Goal: Task Accomplishment & Management: Complete application form

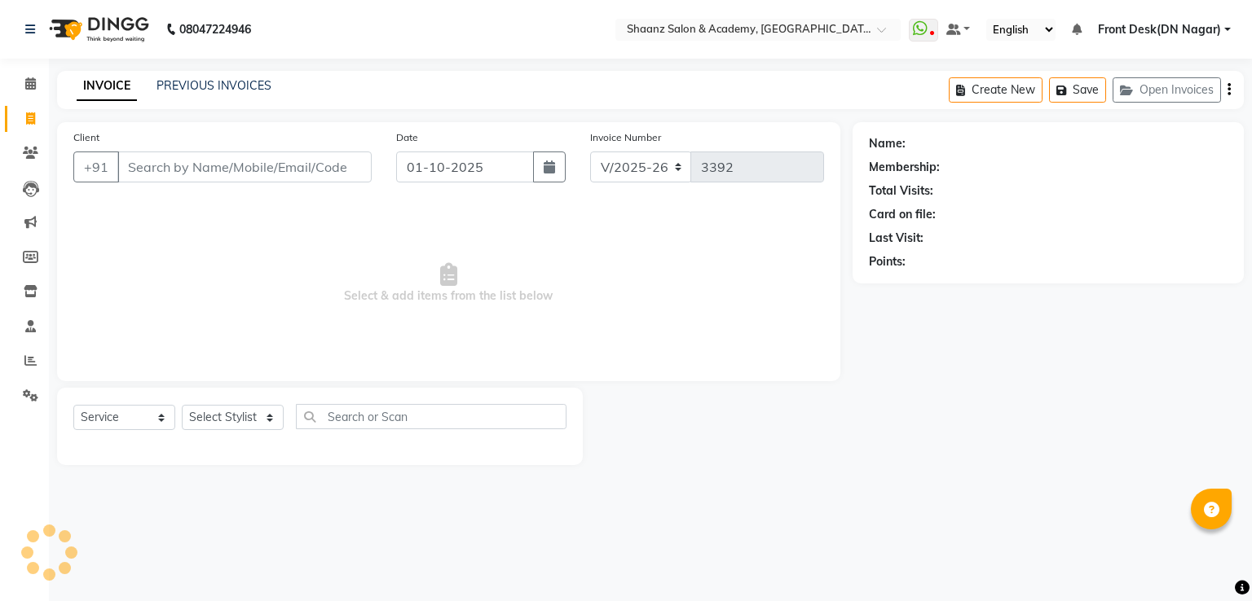
select select "6360"
select select "service"
click at [166, 174] on input "Client" at bounding box center [244, 167] width 254 height 31
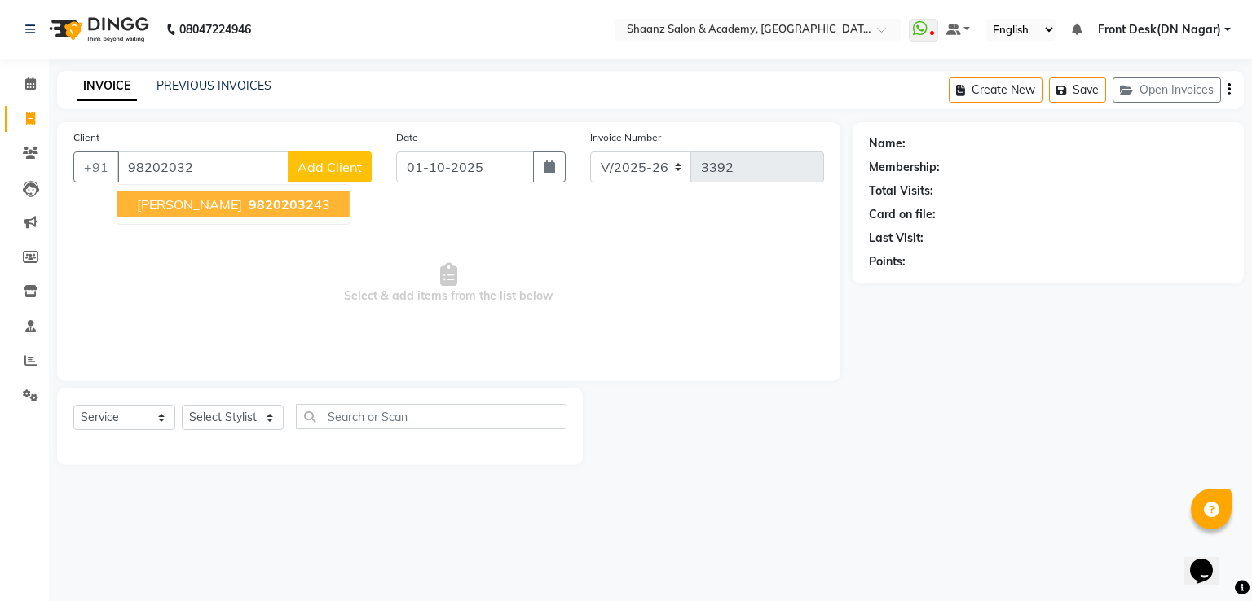
click at [172, 205] on span "[PERSON_NAME]" at bounding box center [189, 204] width 105 height 16
type input "9820203243"
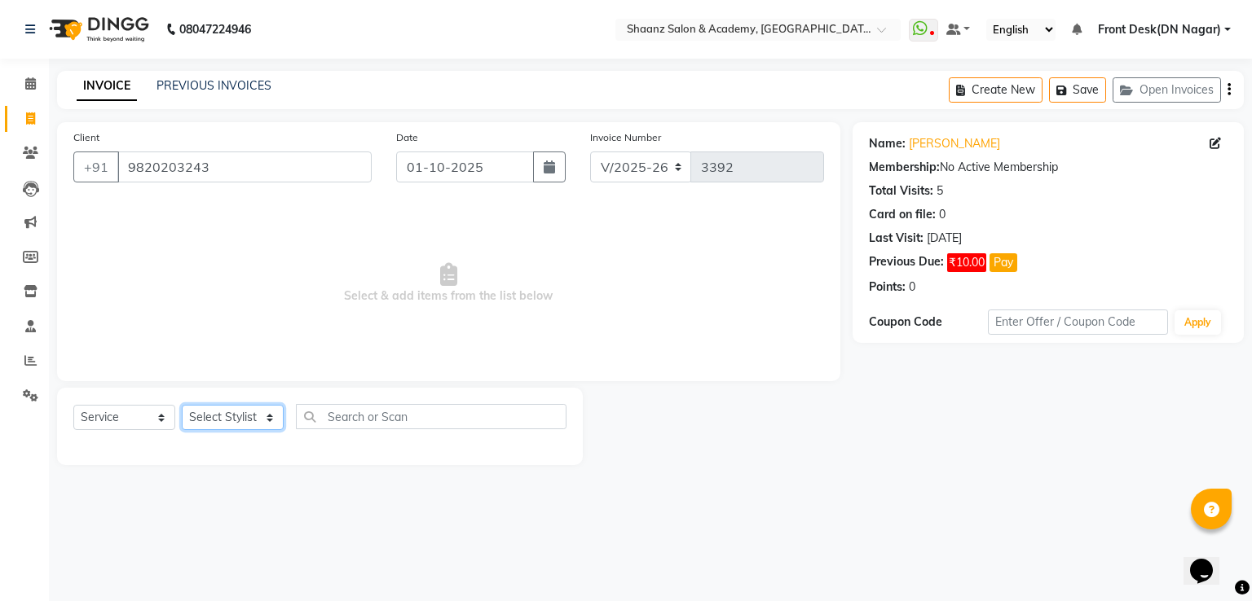
click at [244, 421] on select "Select Stylist [PERSON_NAME] [PERSON_NAME] dc Front Desk(DN Nagar) mehek MUSKAN…" at bounding box center [233, 417] width 102 height 25
select select "88016"
click at [182, 406] on select "Select Stylist [PERSON_NAME] [PERSON_NAME] dc Front Desk(DN Nagar) mehek MUSKAN…" at bounding box center [233, 417] width 102 height 25
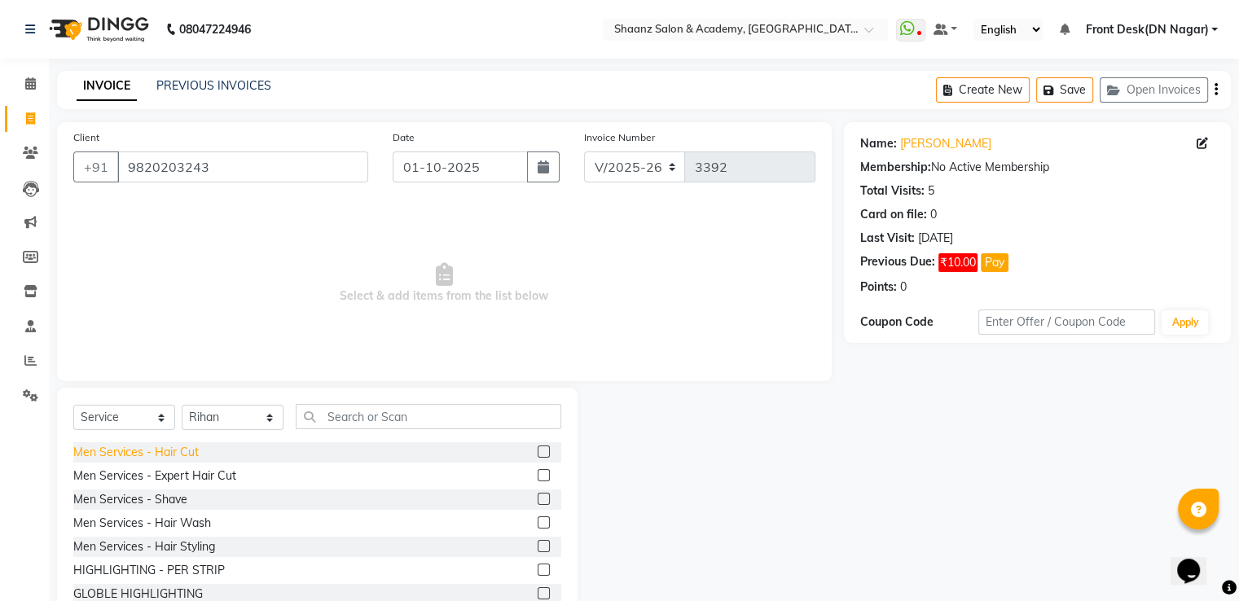
click at [169, 457] on div "Men Services - Hair Cut" at bounding box center [135, 452] width 125 height 17
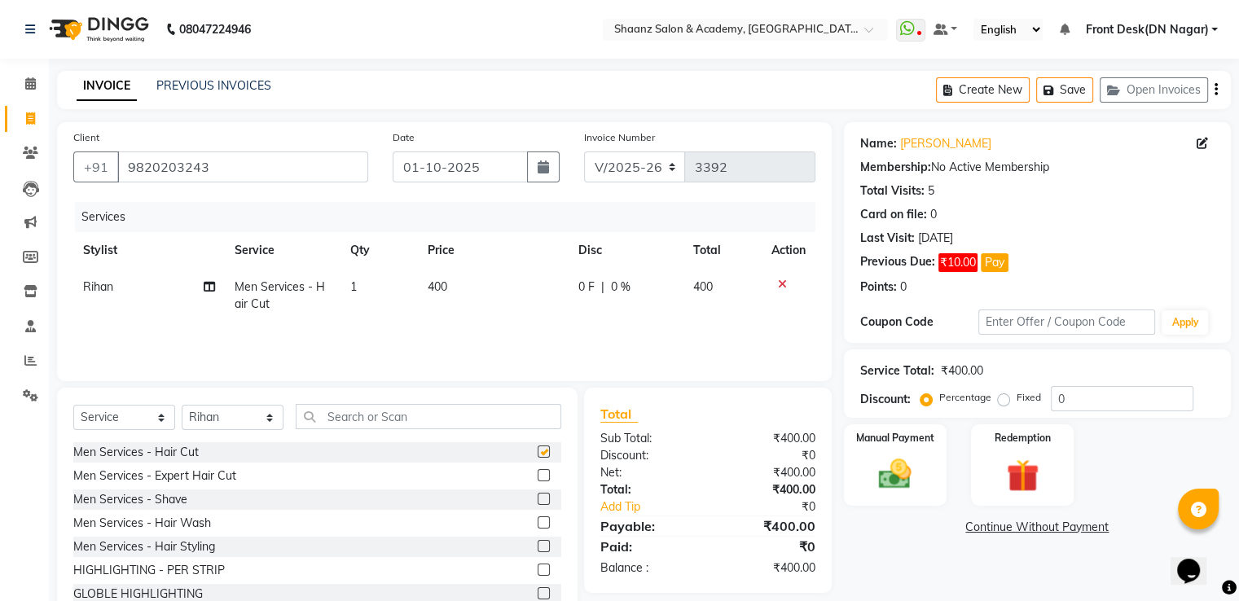
checkbox input "false"
click at [993, 262] on button "Pay" at bounding box center [995, 262] width 28 height 19
select select "1"
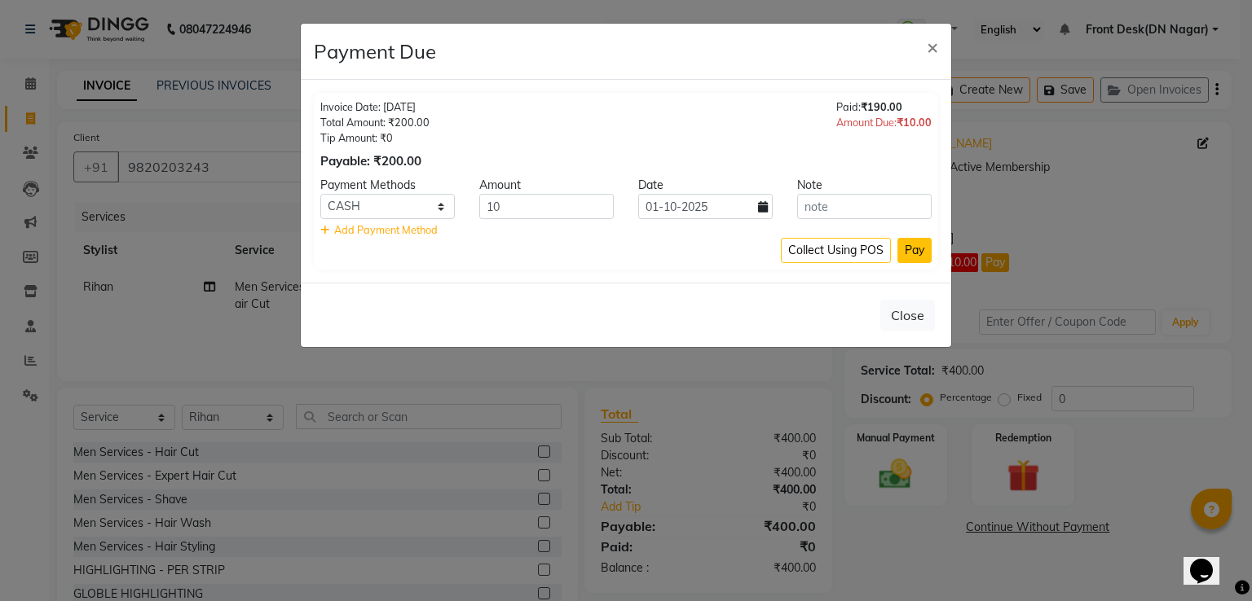
click at [909, 249] on button "Pay" at bounding box center [914, 250] width 34 height 25
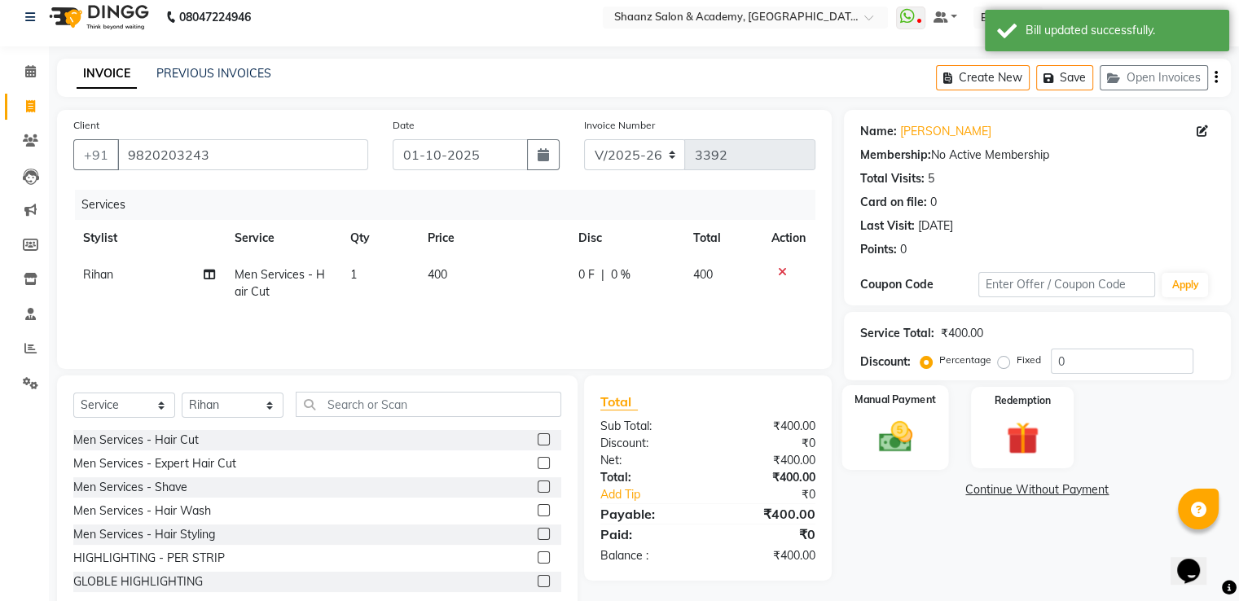
scroll to position [52, 0]
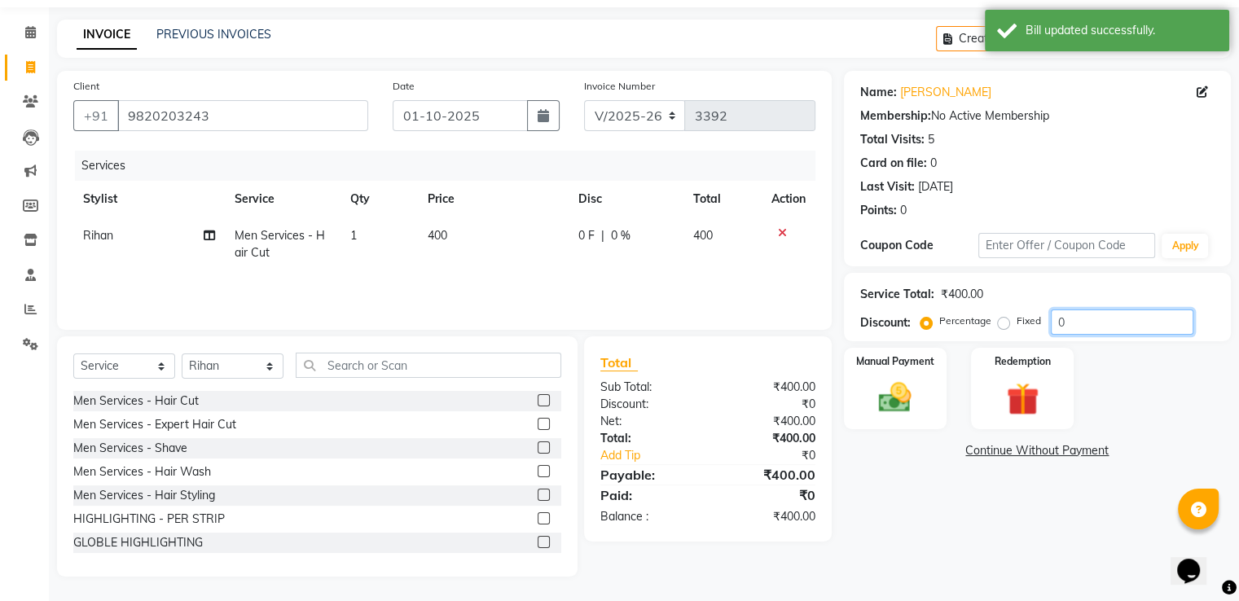
click at [1102, 316] on input "0" at bounding box center [1122, 322] width 143 height 25
type input "050"
drag, startPoint x: 909, startPoint y: 404, endPoint x: 967, endPoint y: 381, distance: 62.2
click at [909, 403] on img at bounding box center [895, 397] width 53 height 37
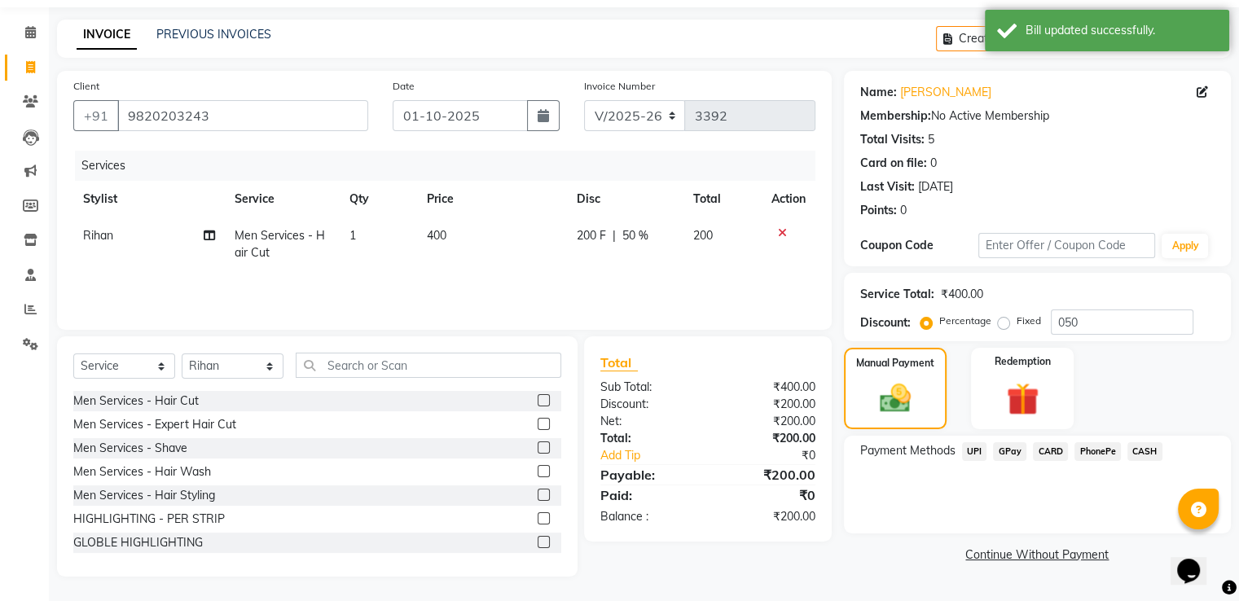
drag, startPoint x: 1001, startPoint y: 446, endPoint x: 1023, endPoint y: 441, distance: 23.3
click at [1001, 445] on span "GPay" at bounding box center [1009, 451] width 33 height 19
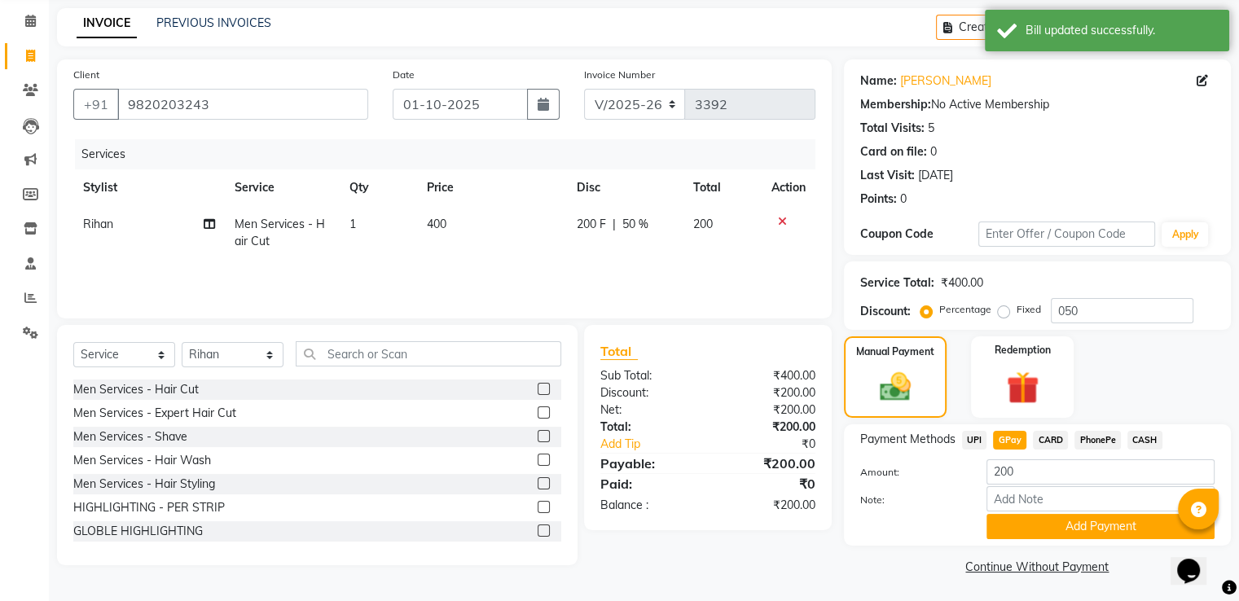
scroll to position [66, 0]
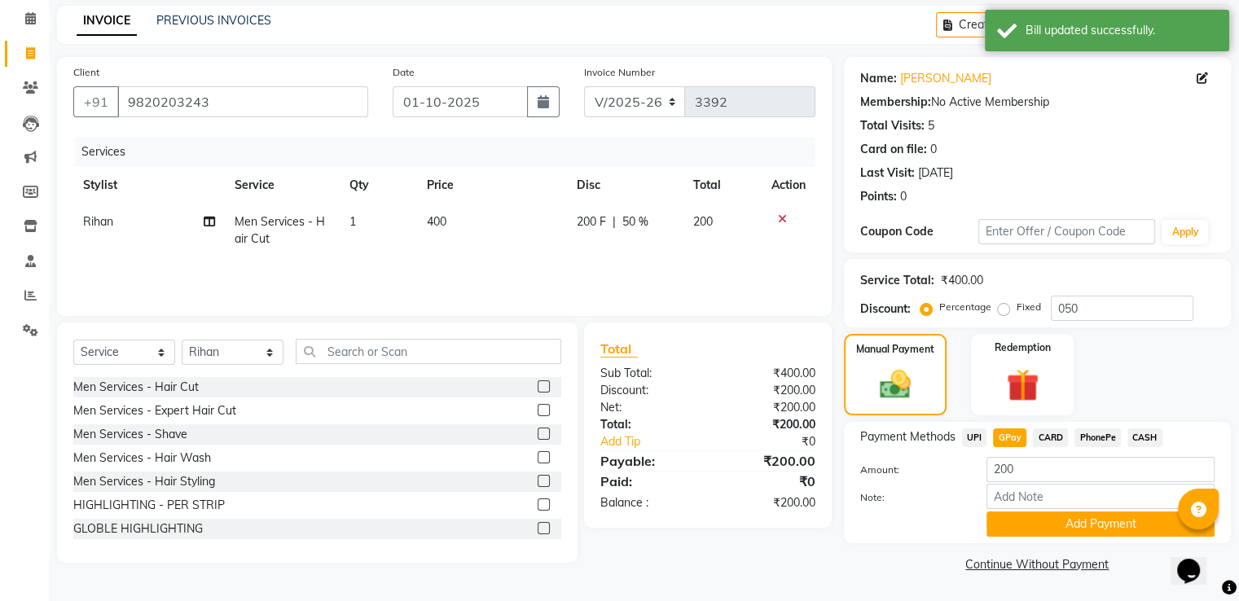
click at [1153, 436] on span "CASH" at bounding box center [1145, 438] width 35 height 19
drag, startPoint x: 1111, startPoint y: 534, endPoint x: 1117, endPoint y: 510, distance: 24.5
click at [1112, 529] on button "Add Payment" at bounding box center [1101, 524] width 228 height 25
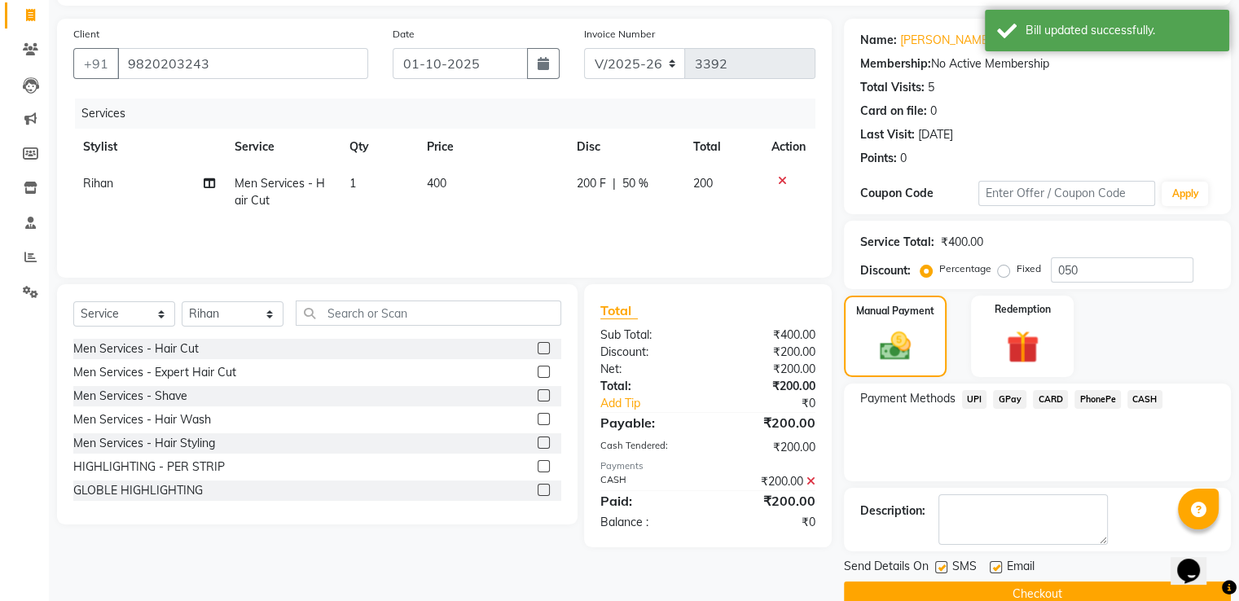
scroll to position [133, 0]
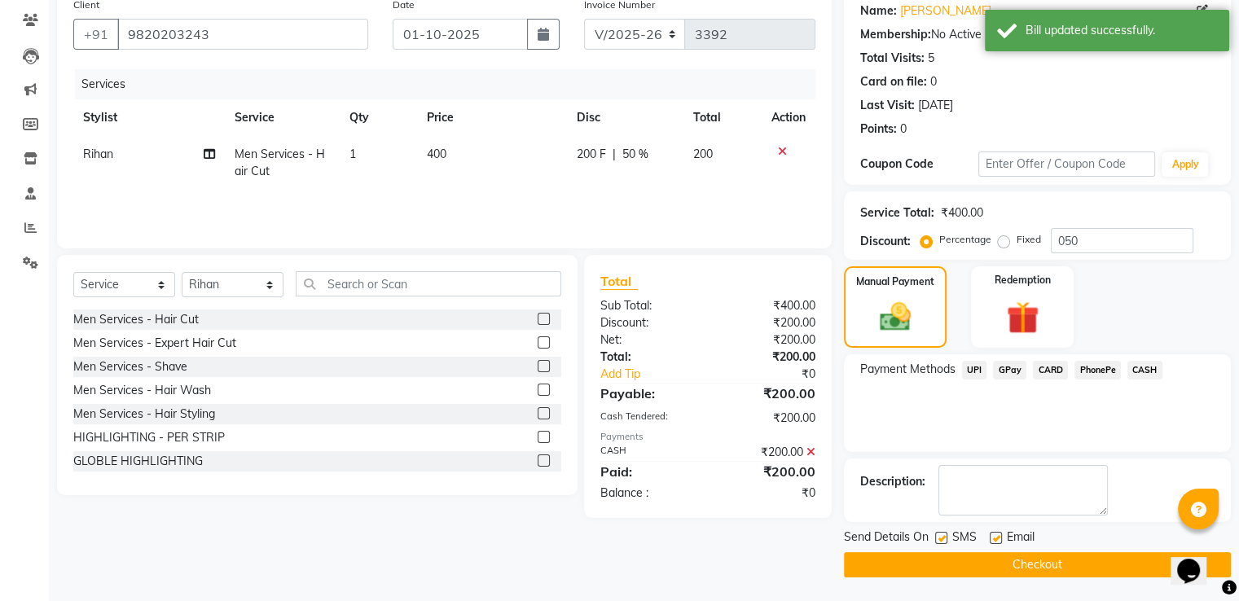
click at [996, 539] on label at bounding box center [996, 538] width 12 height 12
click at [996, 539] on input "checkbox" at bounding box center [995, 539] width 11 height 11
checkbox input "false"
click at [935, 532] on div at bounding box center [940, 540] width 11 height 17
click at [925, 567] on button "Checkout" at bounding box center [1037, 564] width 387 height 25
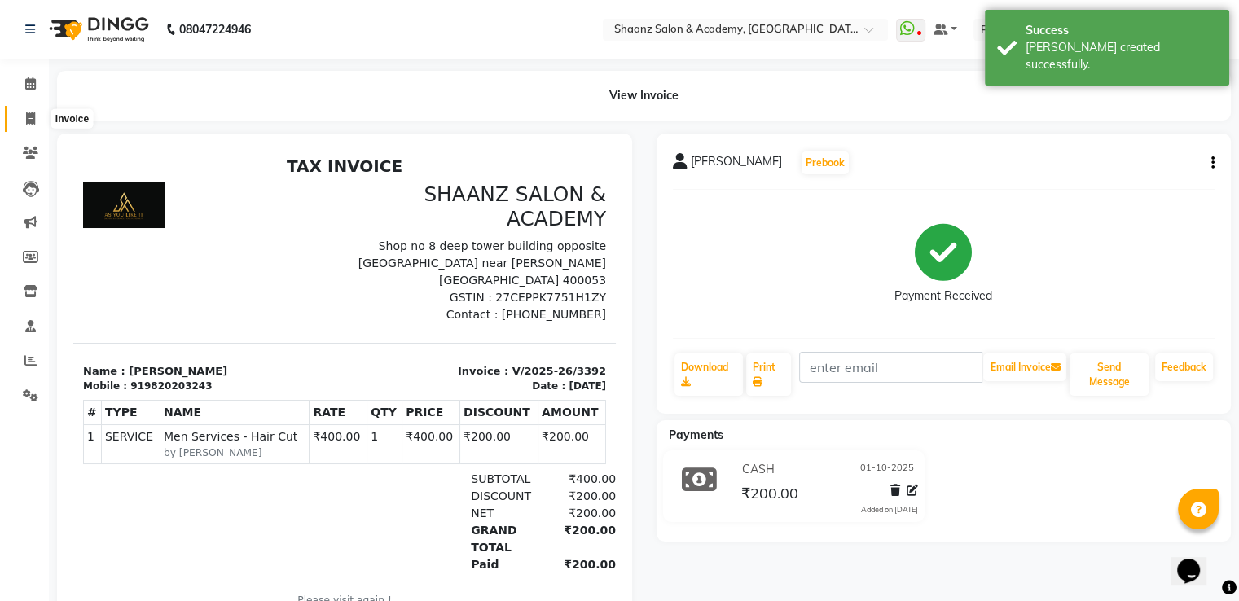
click at [36, 114] on span at bounding box center [30, 119] width 29 height 19
select select "service"
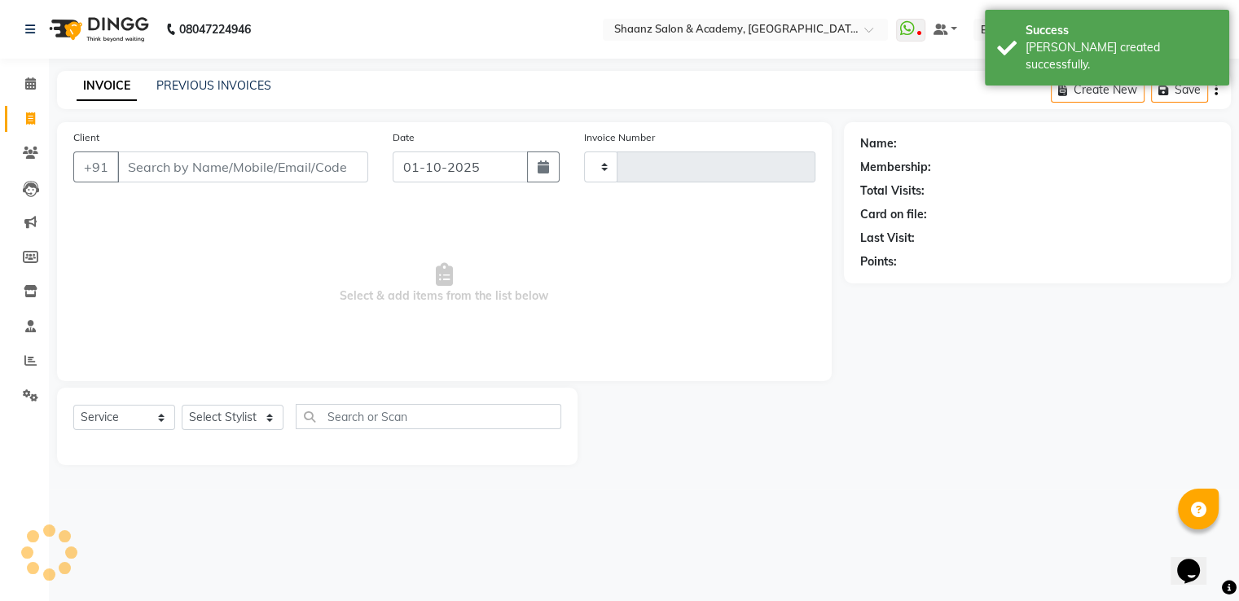
type input "3393"
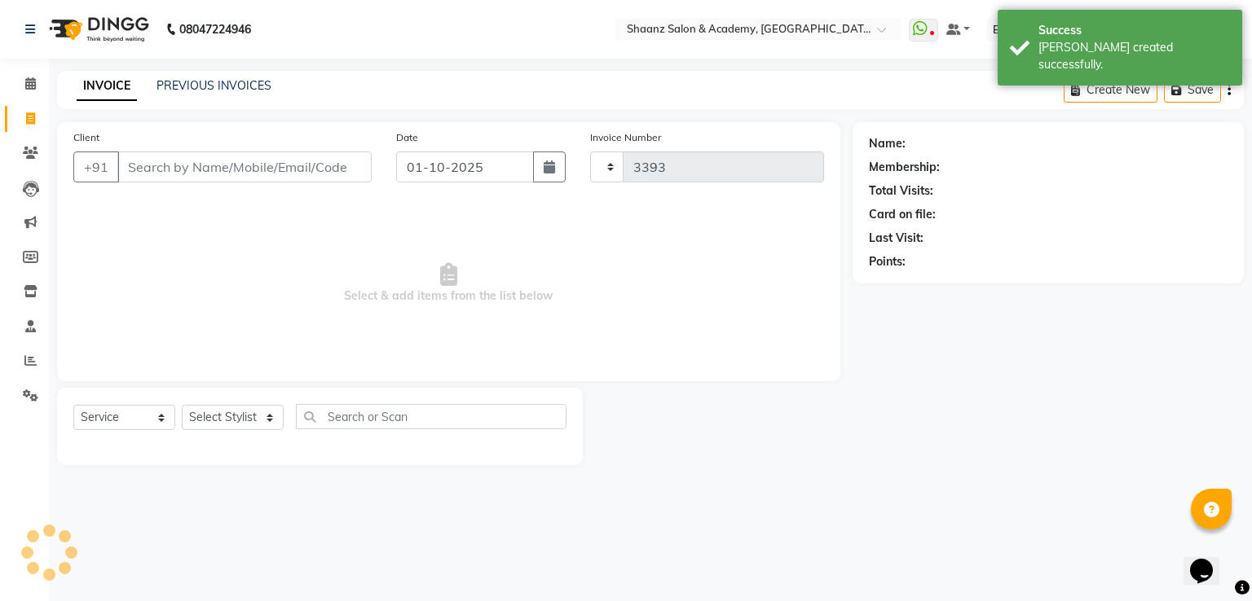
select select "6360"
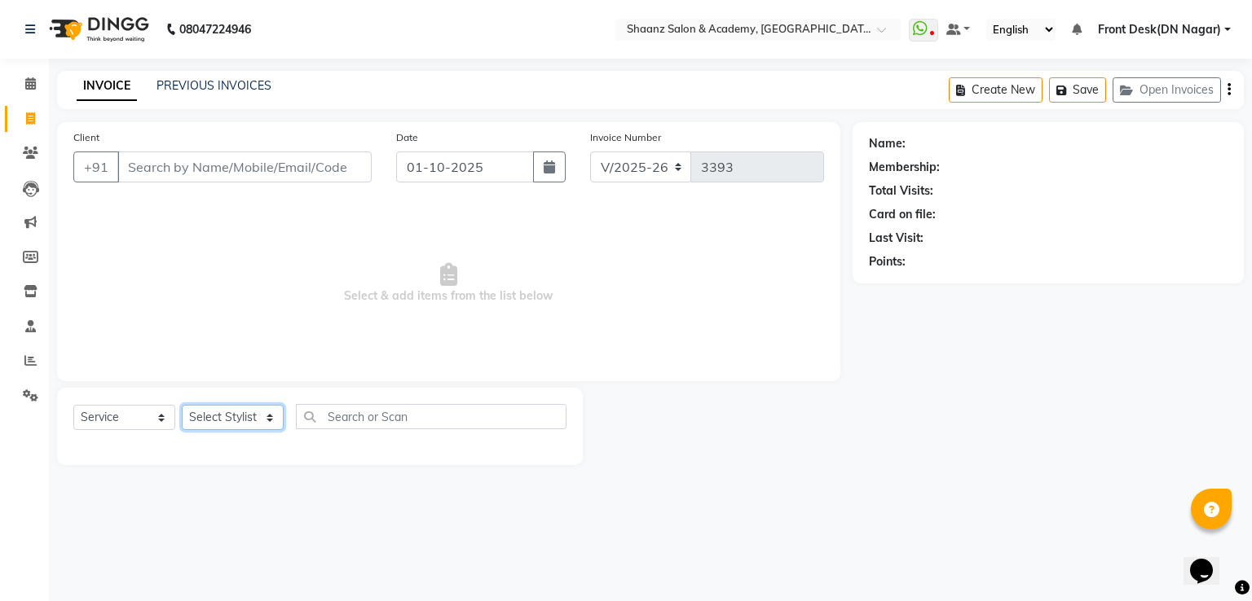
click at [205, 429] on select "Select Stylist [PERSON_NAME] [PERSON_NAME] dc Front Desk(DN Nagar) mehek MUSKAN…" at bounding box center [233, 417] width 102 height 25
select select "93031"
click at [182, 406] on select "Select Stylist [PERSON_NAME] [PERSON_NAME] dc Front Desk(DN Nagar) mehek MUSKAN…" at bounding box center [233, 417] width 102 height 25
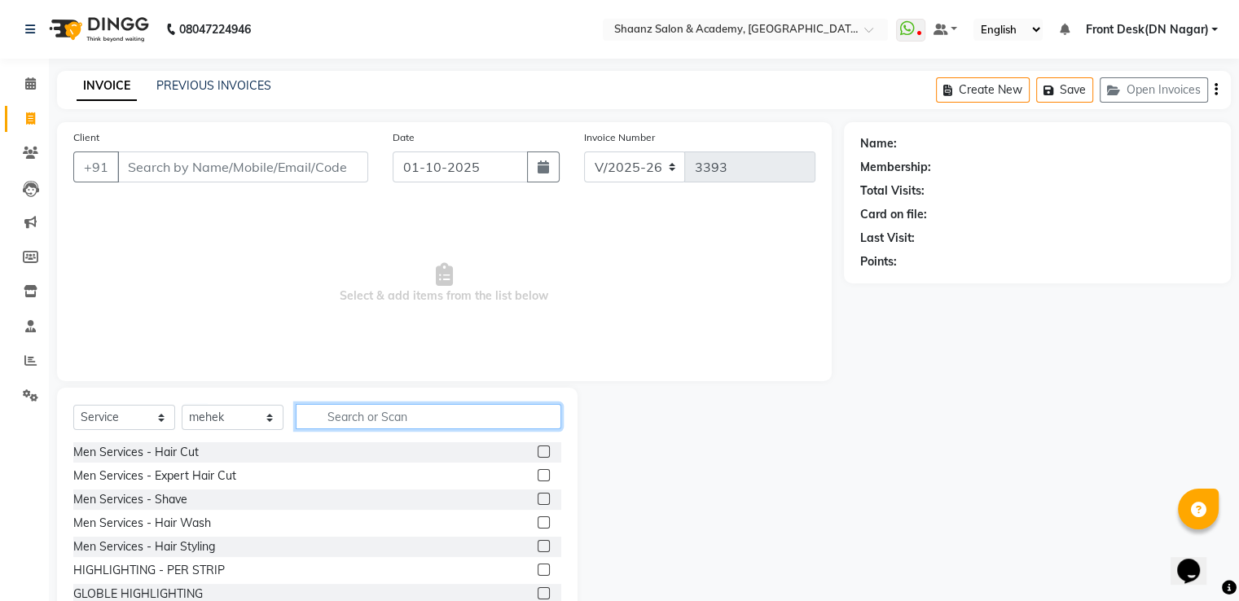
click at [359, 428] on input "text" at bounding box center [429, 416] width 266 height 25
type input "thre"
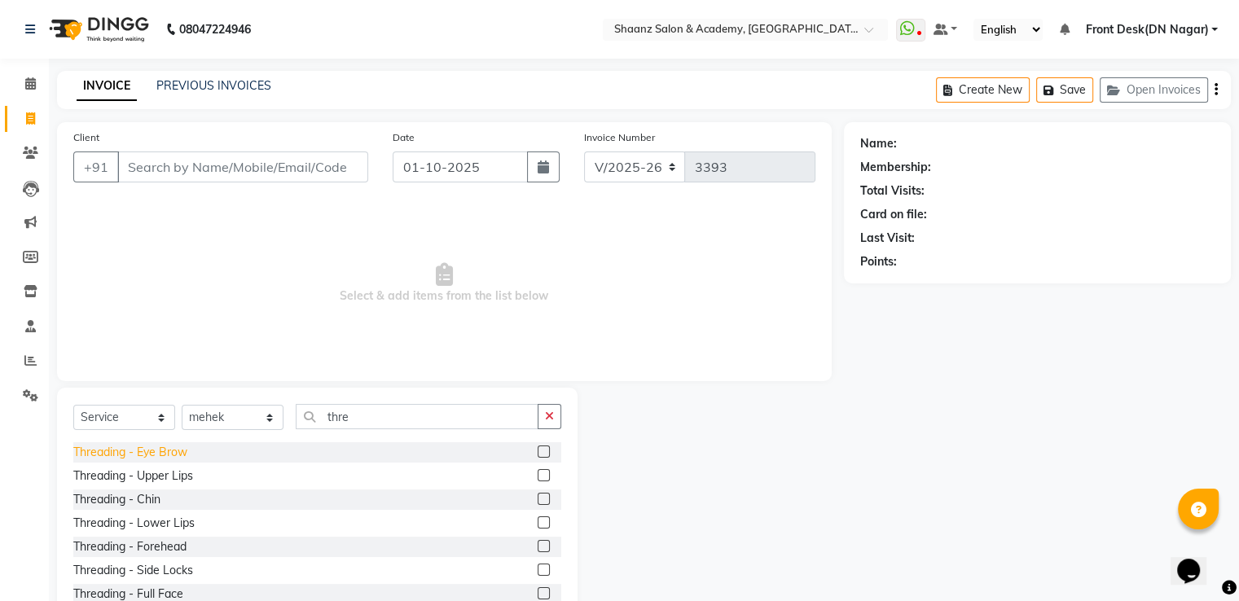
click at [163, 456] on div "Threading - Eye Brow" at bounding box center [130, 452] width 114 height 17
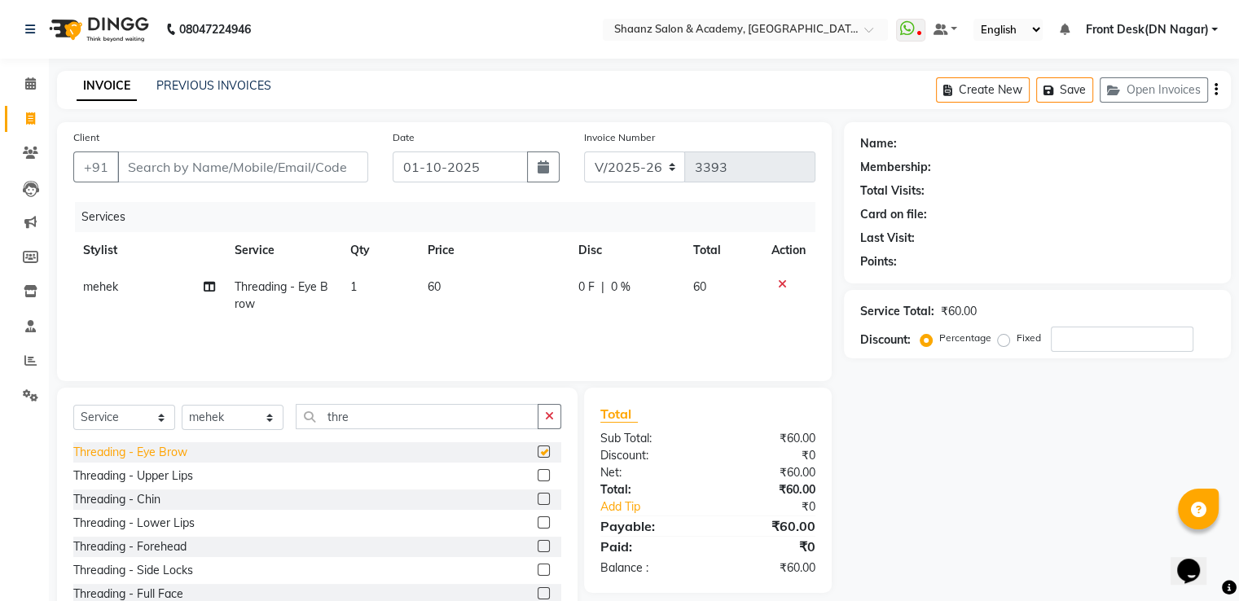
checkbox input "false"
click at [162, 473] on div "Threading - Upper Lips" at bounding box center [133, 476] width 120 height 17
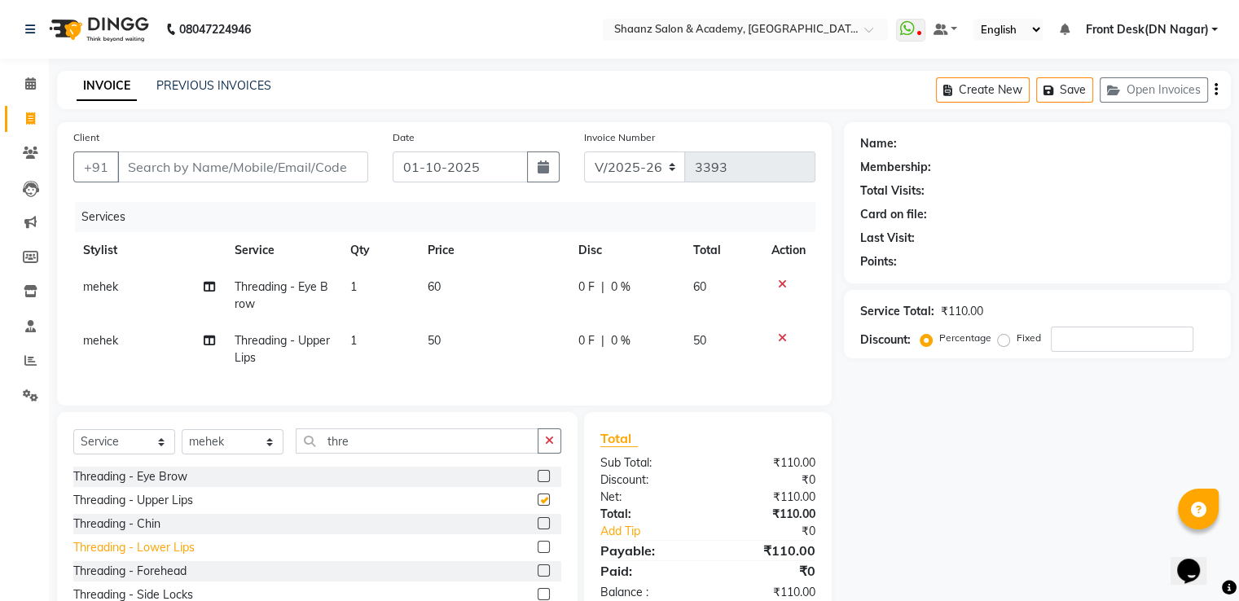
checkbox input "false"
click at [146, 580] on div "Threading - Forehead" at bounding box center [129, 571] width 113 height 17
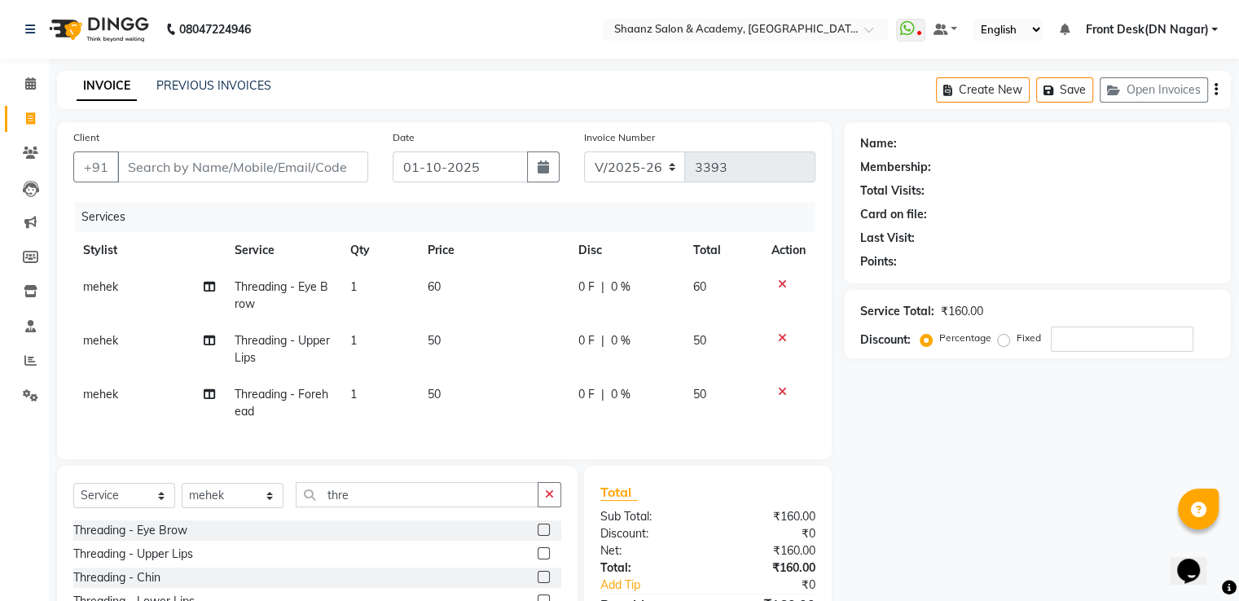
checkbox input "false"
click at [183, 177] on input "Client" at bounding box center [242, 167] width 251 height 31
click at [186, 159] on input "Client" at bounding box center [242, 167] width 251 height 31
type input "7"
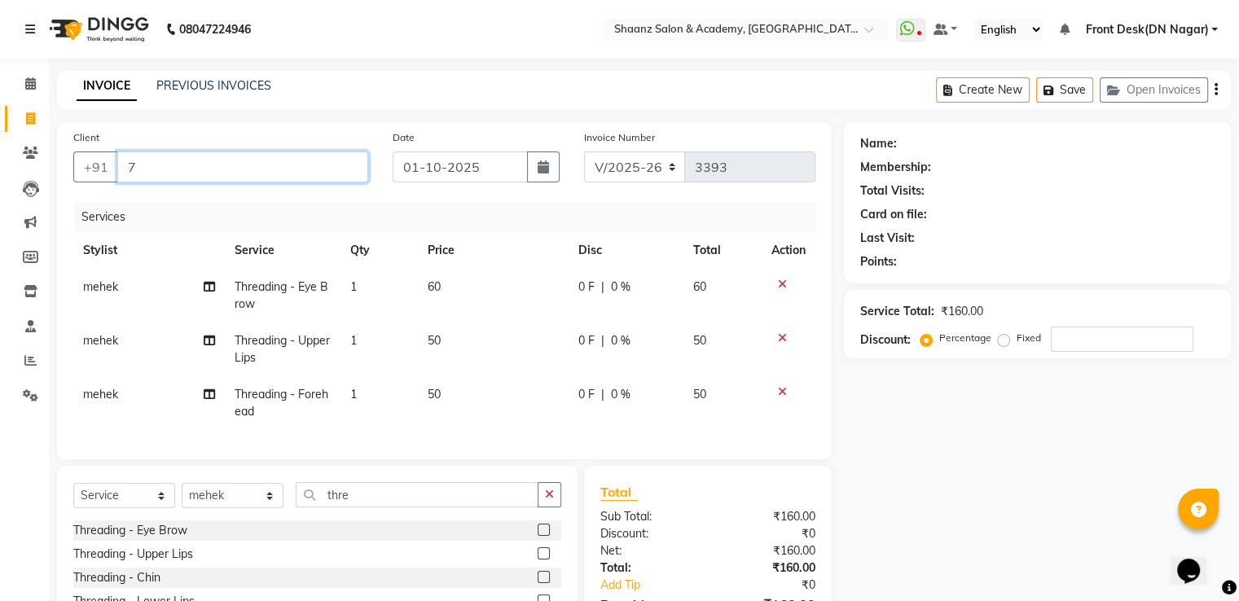
type input "0"
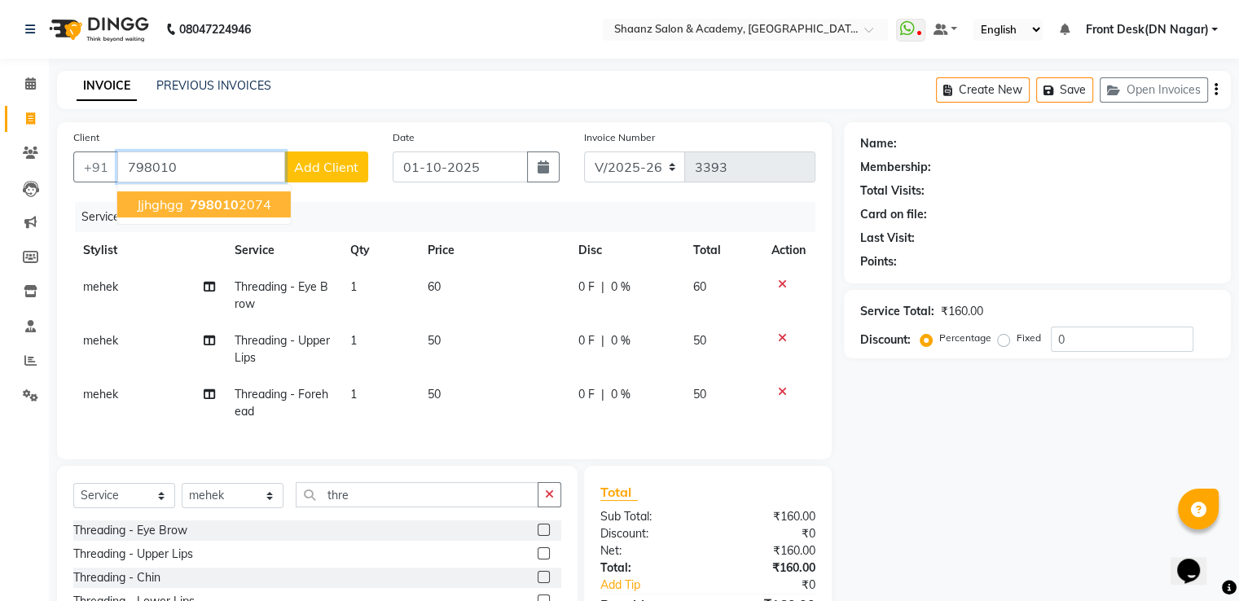
click at [169, 201] on span "jjhghgg" at bounding box center [160, 204] width 46 height 16
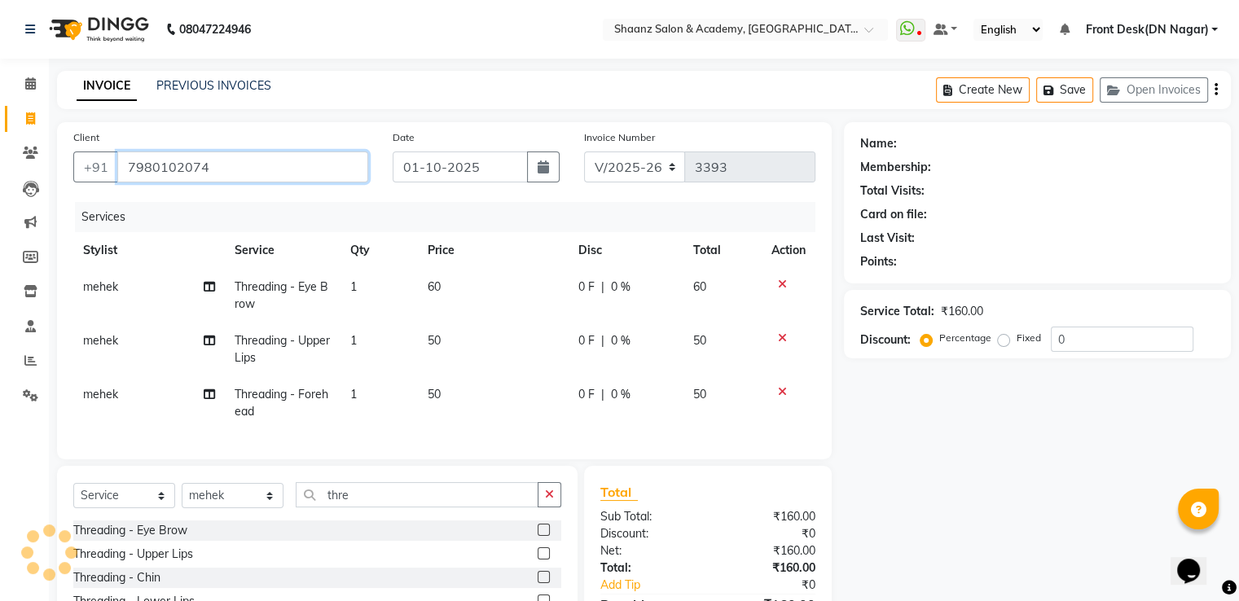
type input "7980102074"
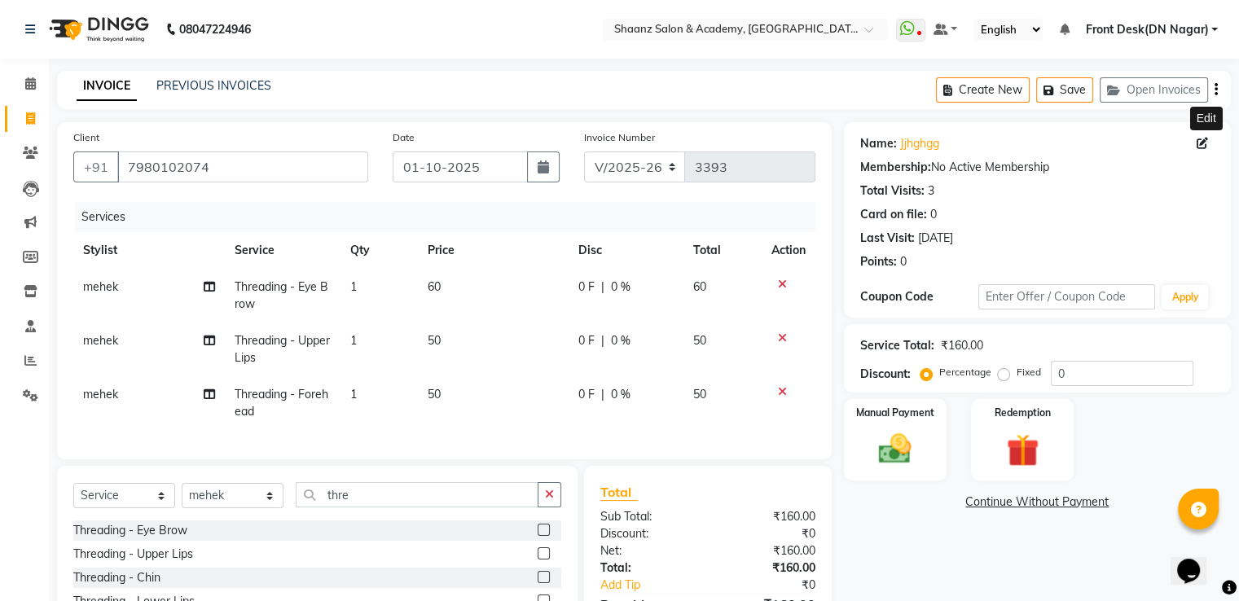
click at [1204, 143] on icon at bounding box center [1202, 143] width 11 height 11
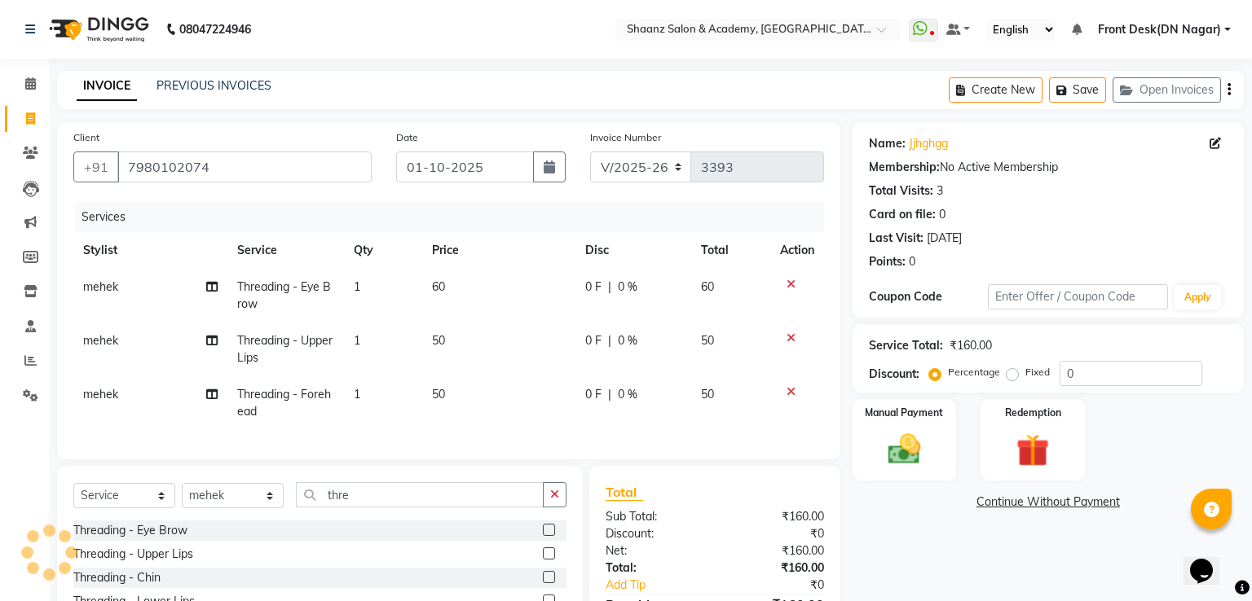
select select "[DEMOGRAPHIC_DATA]"
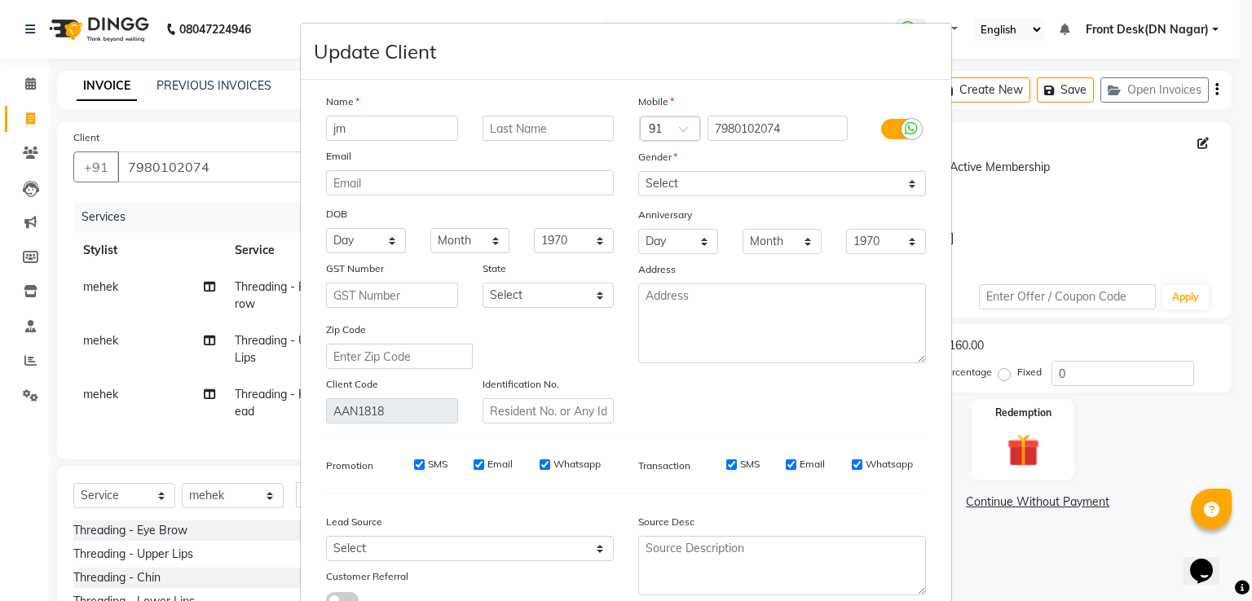
type input "j"
type input "makkik"
click at [651, 191] on select "Select [DEMOGRAPHIC_DATA] [DEMOGRAPHIC_DATA] Other Prefer Not To Say" at bounding box center [782, 183] width 288 height 25
click at [638, 172] on select "Select [DEMOGRAPHIC_DATA] [DEMOGRAPHIC_DATA] Other Prefer Not To Say" at bounding box center [782, 183] width 288 height 25
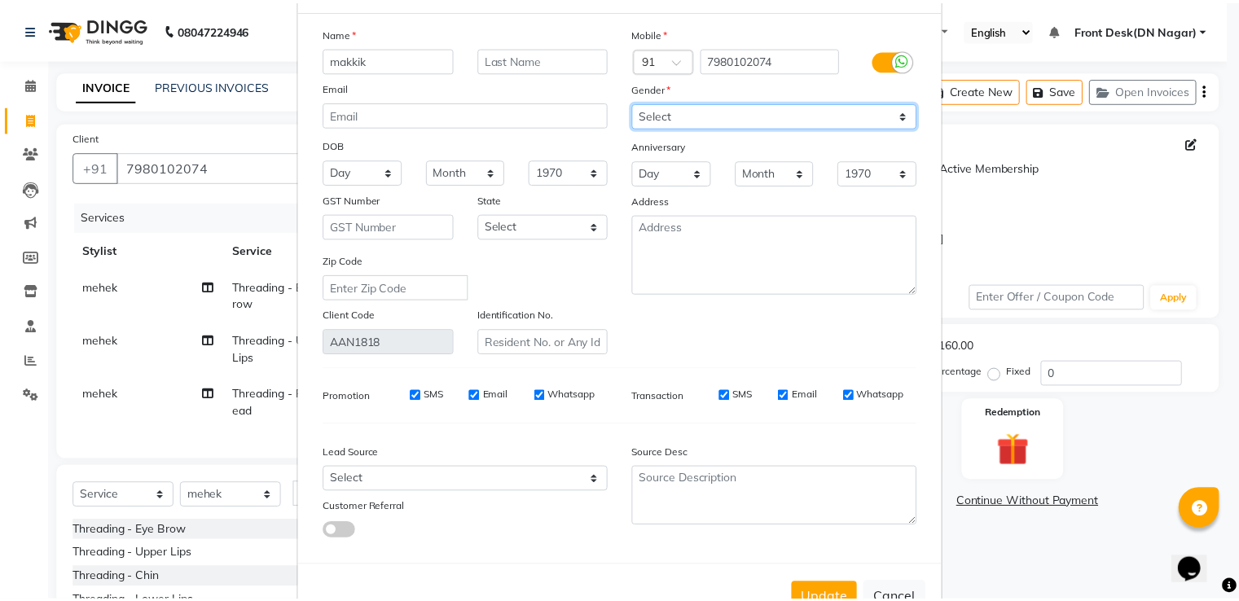
scroll to position [130, 0]
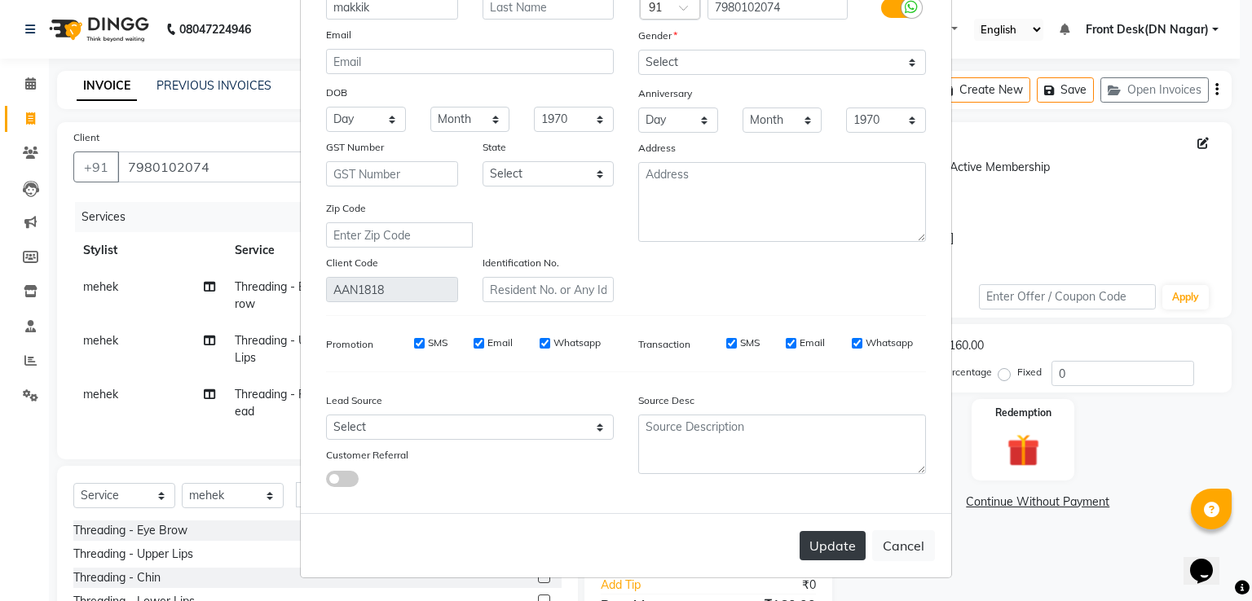
click at [825, 531] on button "Update" at bounding box center [832, 545] width 66 height 29
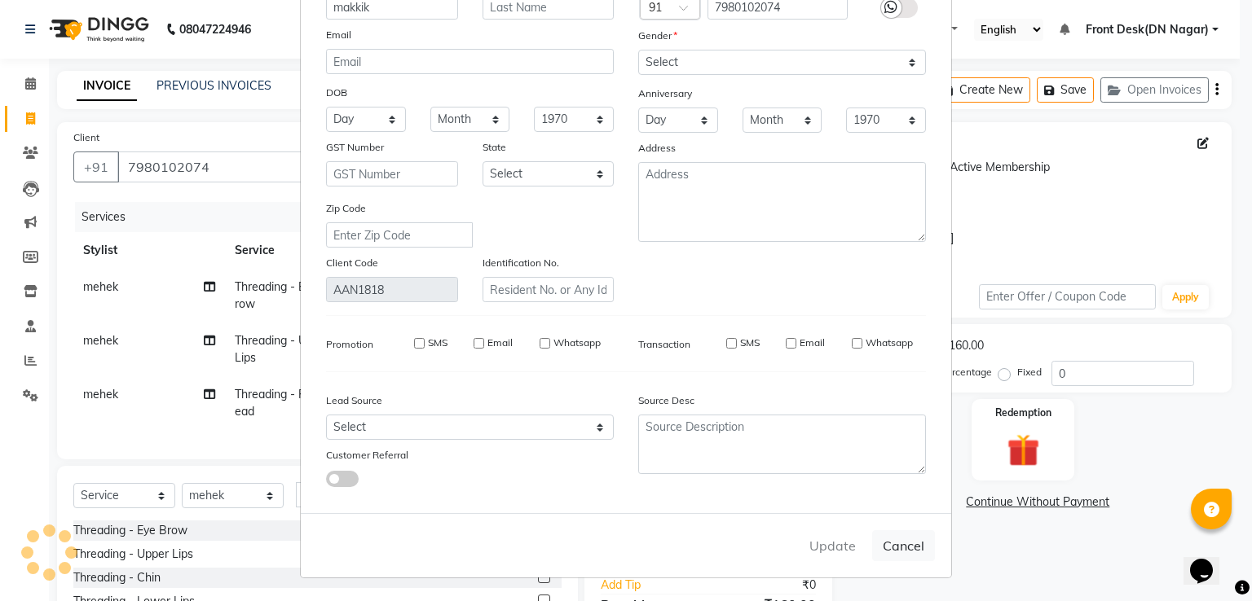
select select
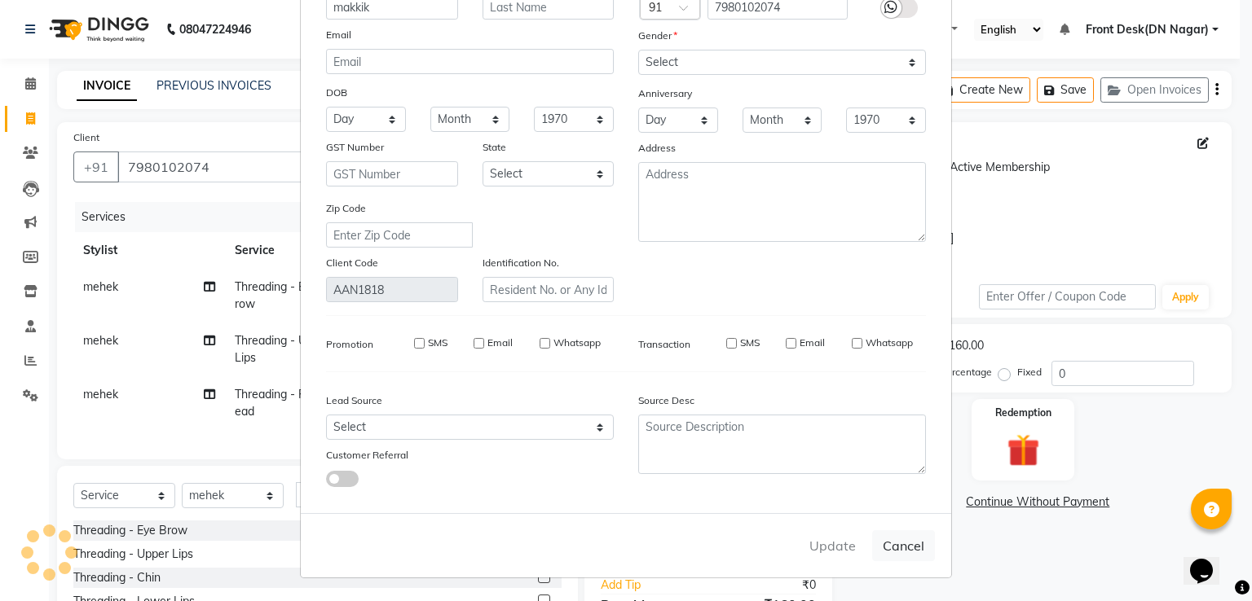
select select
checkbox input "false"
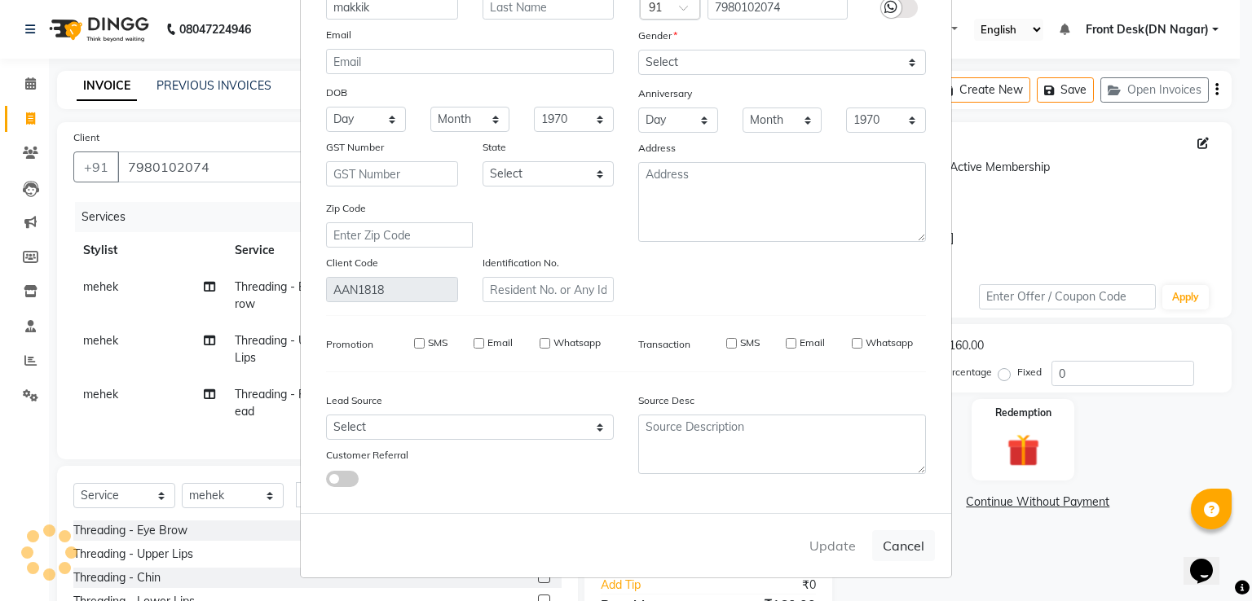
checkbox input "false"
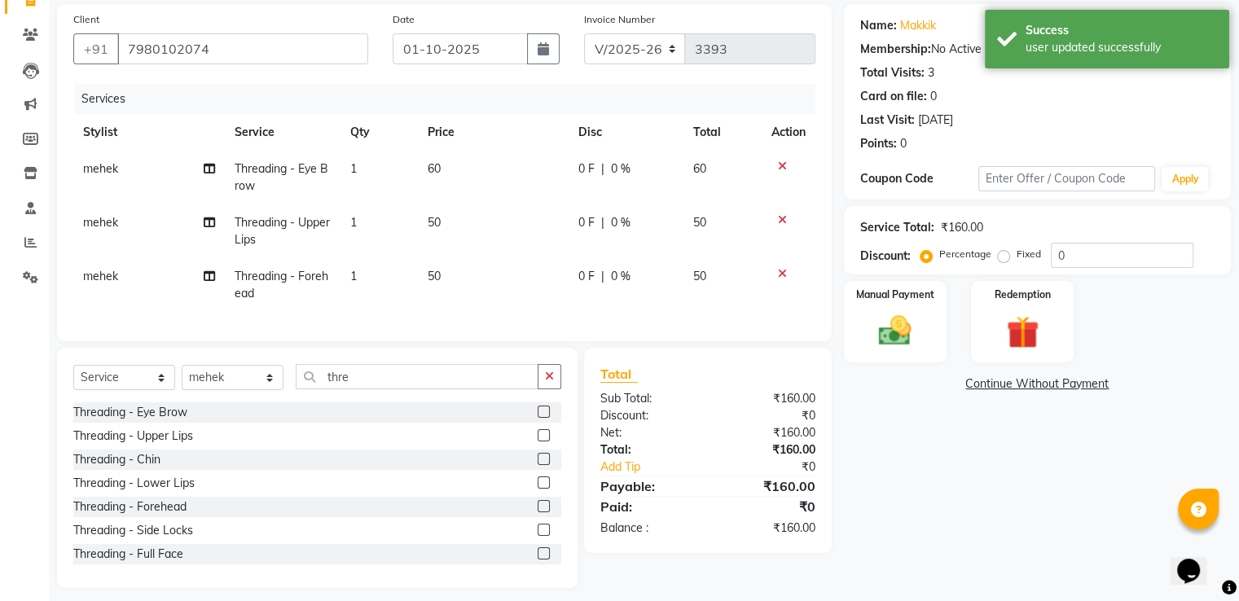
scroll to position [143, 0]
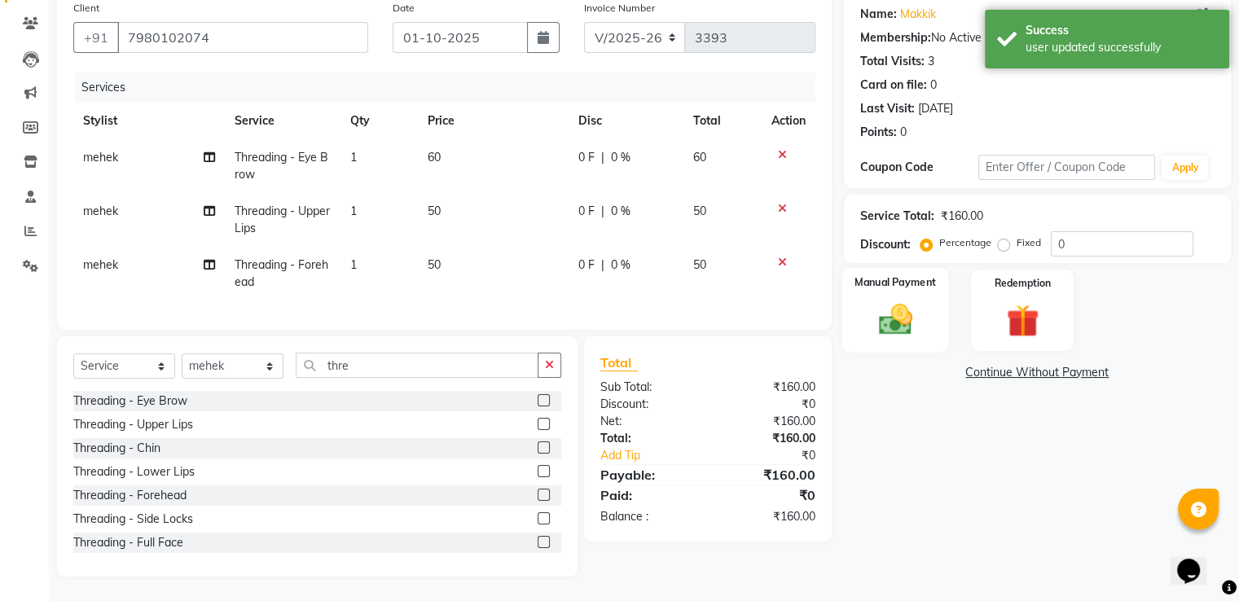
click at [912, 301] on img at bounding box center [895, 320] width 55 height 39
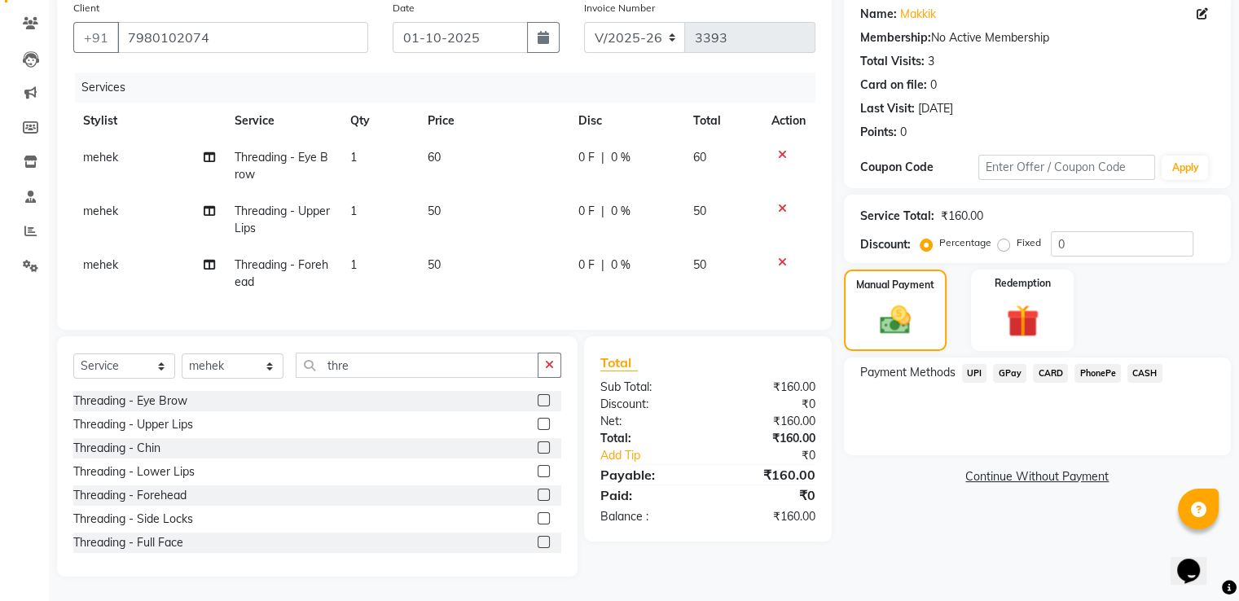
click at [1007, 364] on span "GPay" at bounding box center [1009, 373] width 33 height 19
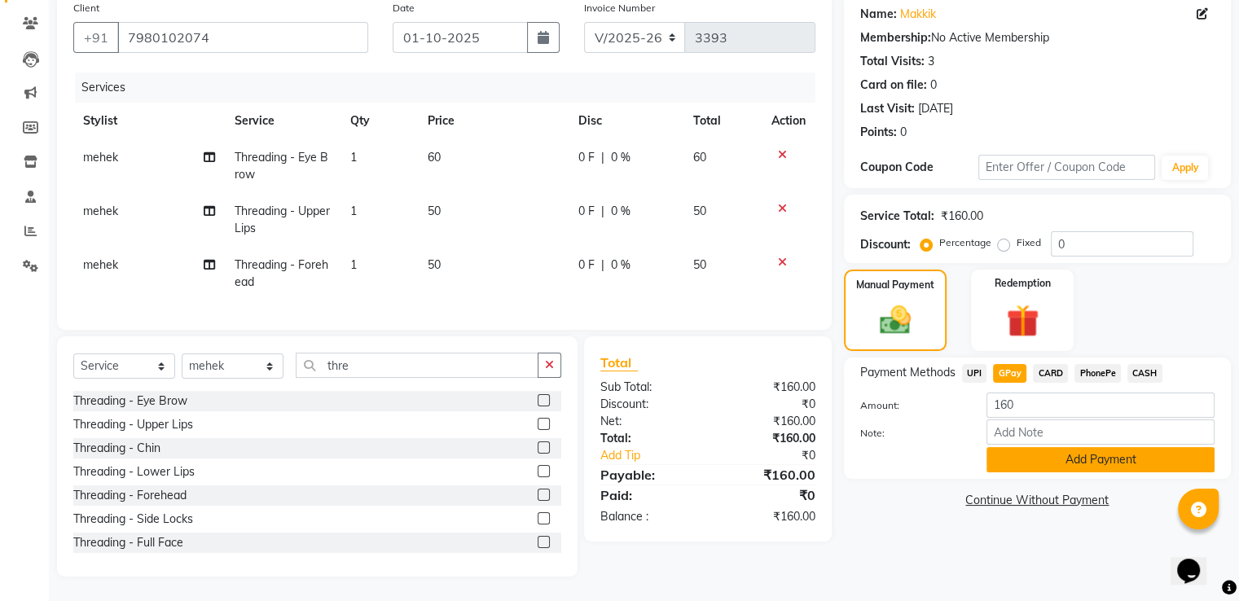
click at [1072, 450] on button "Add Payment" at bounding box center [1101, 459] width 228 height 25
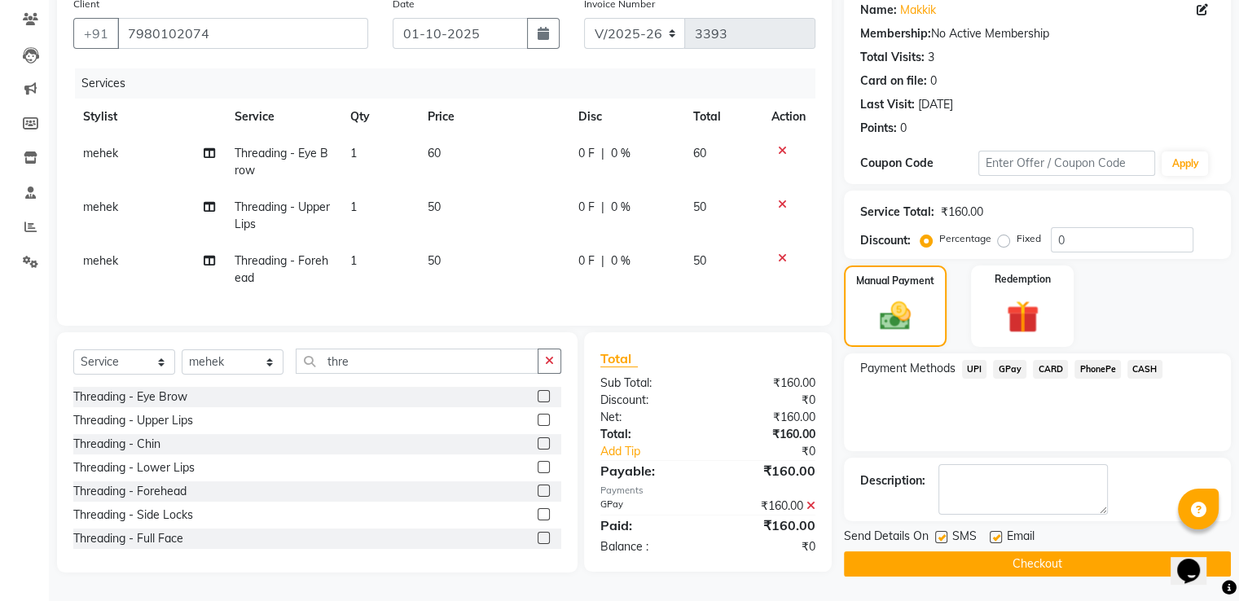
click at [992, 531] on label at bounding box center [996, 537] width 12 height 12
click at [992, 533] on input "checkbox" at bounding box center [995, 538] width 11 height 11
checkbox input "false"
click at [940, 531] on label at bounding box center [941, 537] width 12 height 12
click at [940, 533] on input "checkbox" at bounding box center [940, 538] width 11 height 11
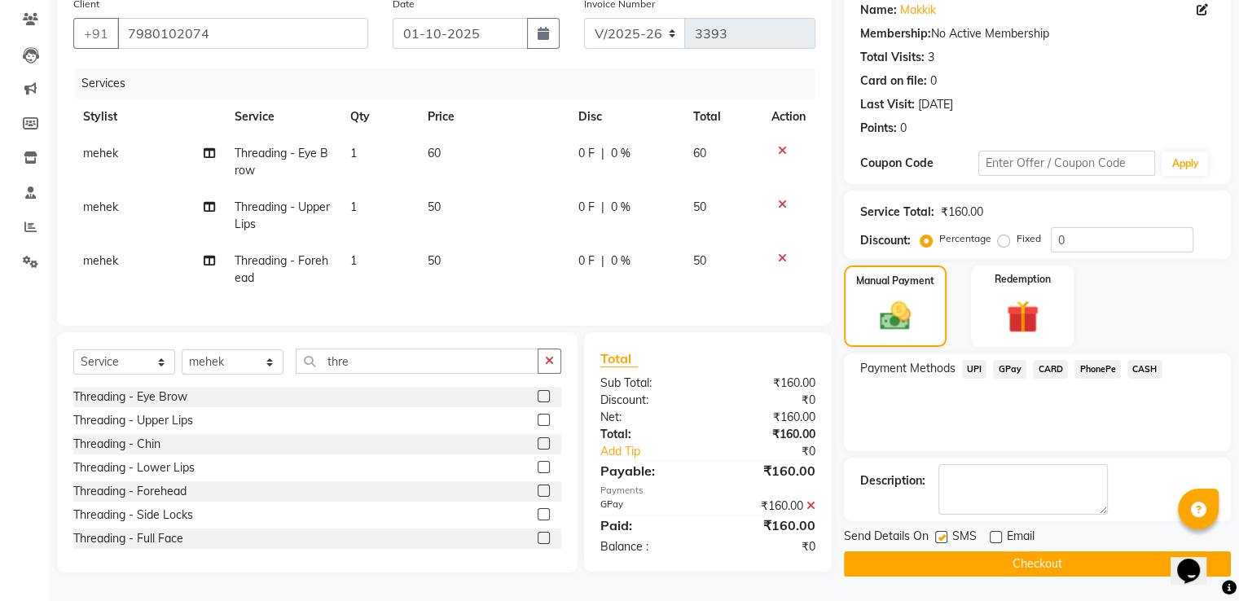
checkbox input "false"
click at [939, 552] on button "Checkout" at bounding box center [1037, 564] width 387 height 25
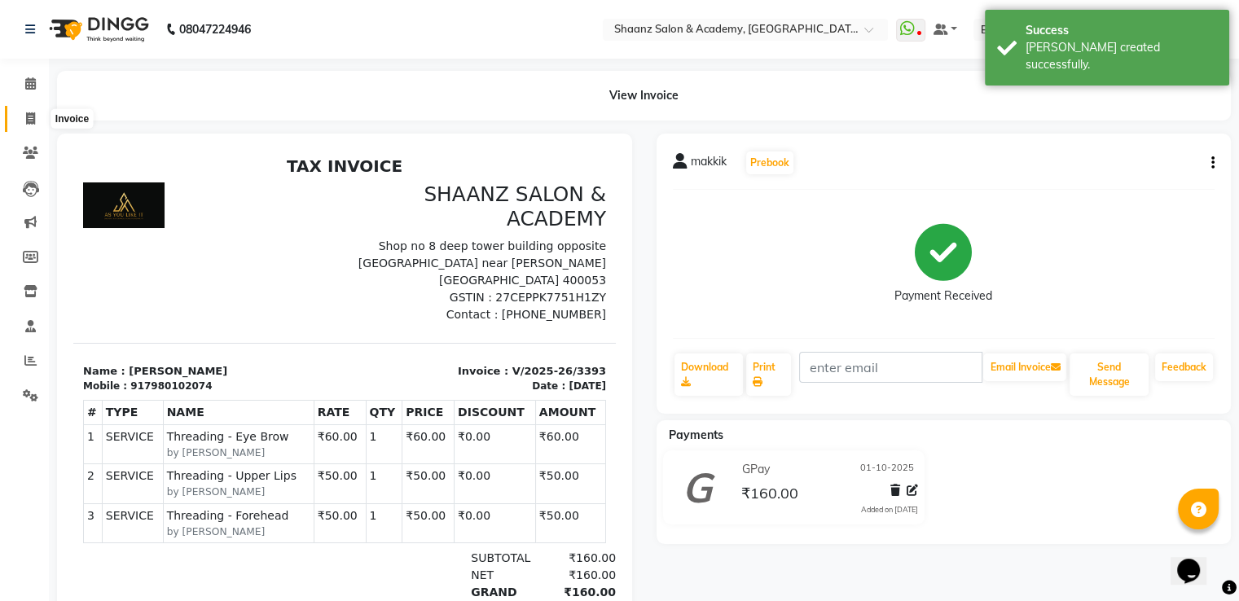
click at [33, 124] on icon at bounding box center [30, 118] width 9 height 12
select select "service"
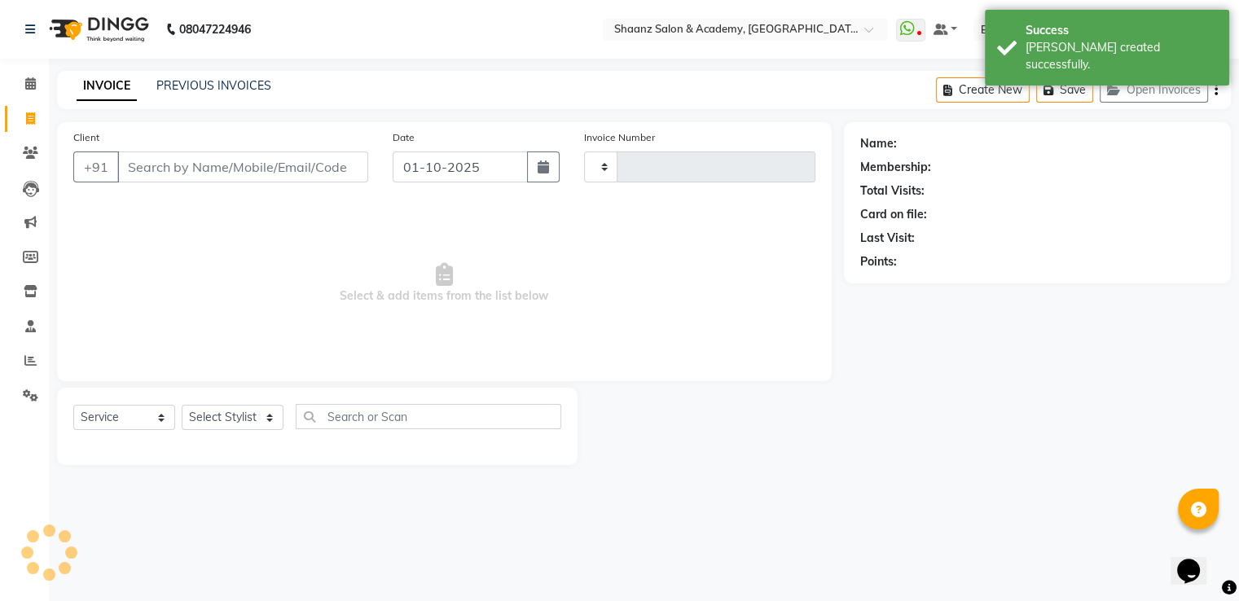
type input "3394"
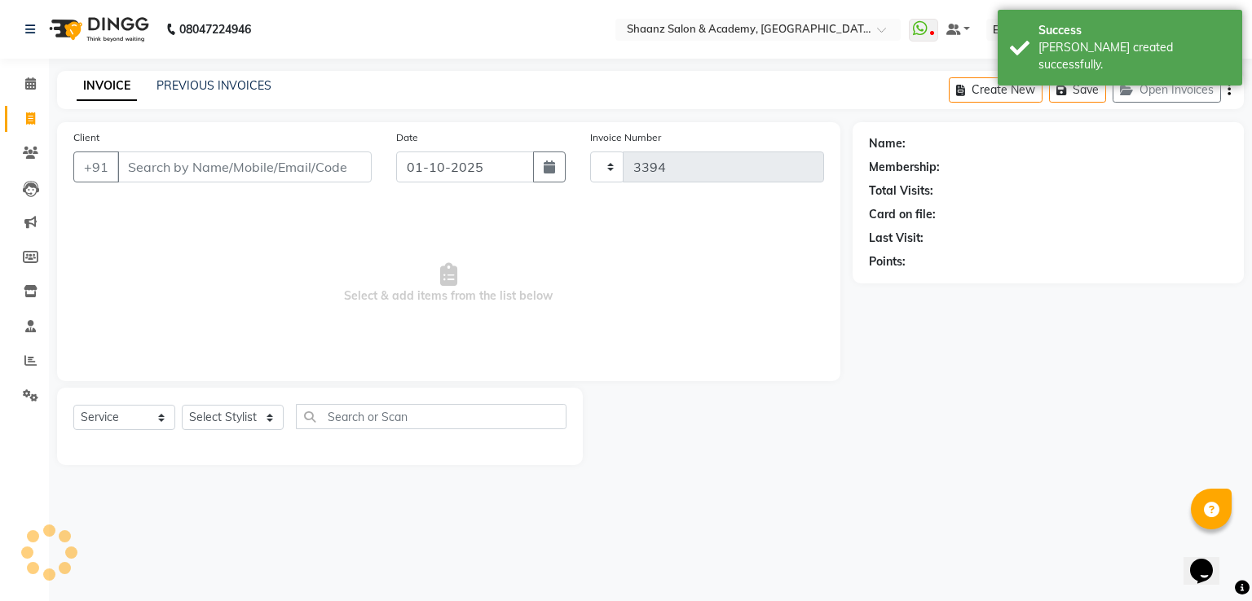
select select "6360"
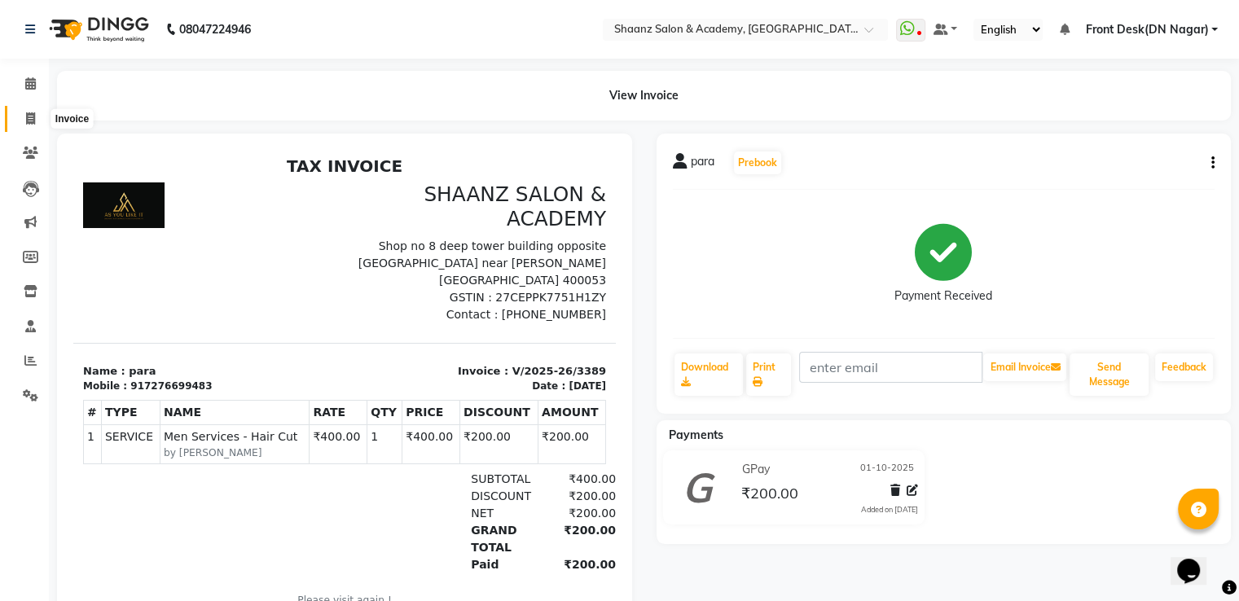
click at [27, 115] on icon at bounding box center [30, 118] width 9 height 12
select select "6360"
select select "service"
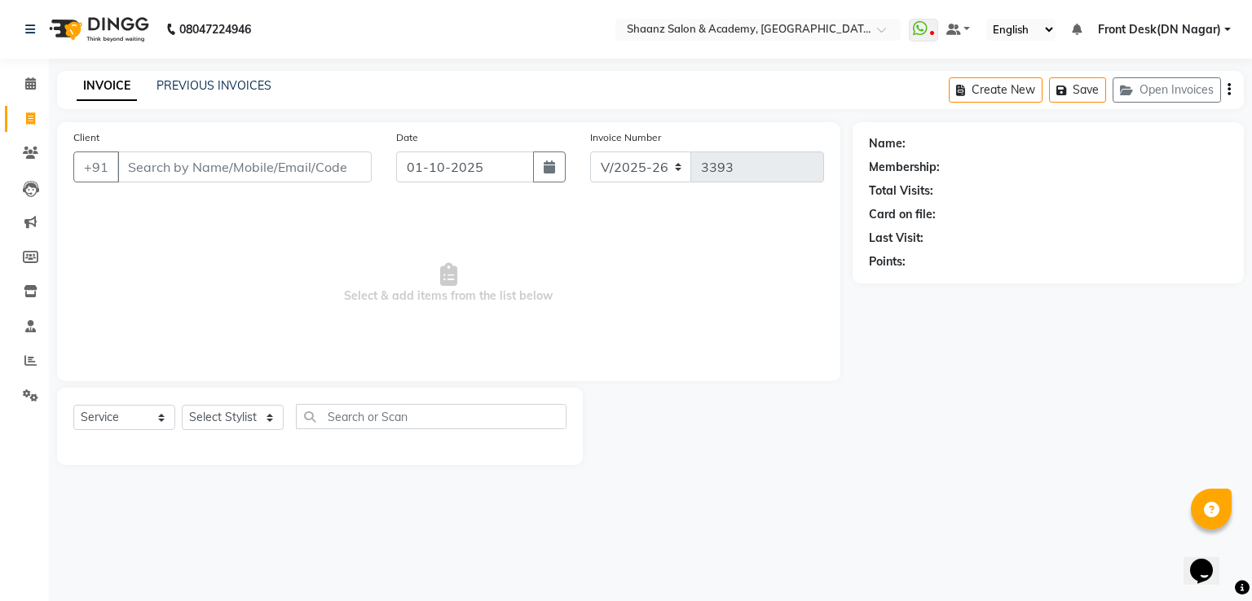
click at [789, 459] on div at bounding box center [717, 426] width 269 height 77
click at [594, 496] on div "08047224946 Select Location × Shaanz Salon & Academy, Dn Nagar WhatsApp Status …" at bounding box center [626, 300] width 1252 height 601
click at [595, 496] on div "08047224946 Select Location × Shaanz Salon & Academy, Dn Nagar WhatsApp Status …" at bounding box center [626, 300] width 1252 height 601
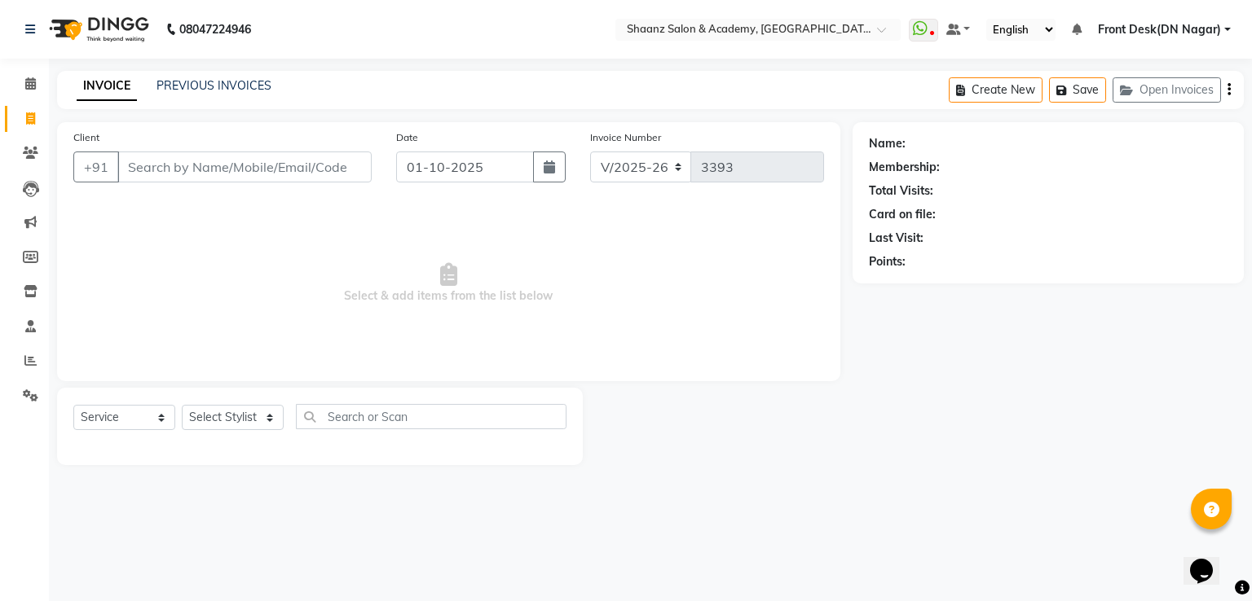
click at [595, 496] on div "08047224946 Select Location × Shaanz Salon & Academy, Dn Nagar WhatsApp Status …" at bounding box center [626, 300] width 1252 height 601
click at [602, 496] on div "08047224946 Select Location × Shaanz Salon & Academy, Dn Nagar WhatsApp Status …" at bounding box center [626, 300] width 1252 height 601
click at [569, 496] on div "08047224946 Select Location × Shaanz Salon & Academy, Dn Nagar WhatsApp Status …" at bounding box center [626, 300] width 1252 height 601
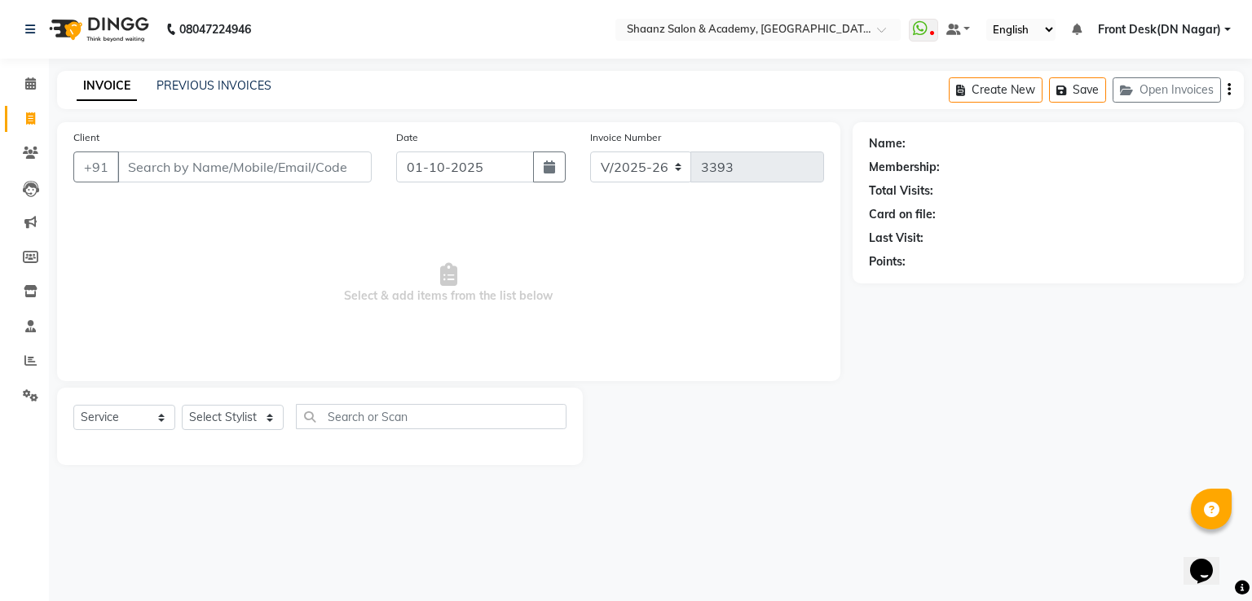
drag, startPoint x: 569, startPoint y: 496, endPoint x: 577, endPoint y: 482, distance: 16.8
click at [577, 482] on div "08047224946 Select Location × Shaanz Salon & Academy, Dn Nagar WhatsApp Status …" at bounding box center [626, 300] width 1252 height 601
click at [577, 482] on main "INVOICE PREVIOUS INVOICES Create New Save Open Invoices Client +91 Date 01-10-2…" at bounding box center [650, 280] width 1203 height 419
click at [577, 480] on main "INVOICE PREVIOUS INVOICES Create New Save Open Invoices Client +91 Date 01-10-2…" at bounding box center [650, 280] width 1203 height 419
click at [536, 477] on main "INVOICE PREVIOUS INVOICES Create New Save Open Invoices Client +91 Date 01-10-2…" at bounding box center [650, 280] width 1203 height 419
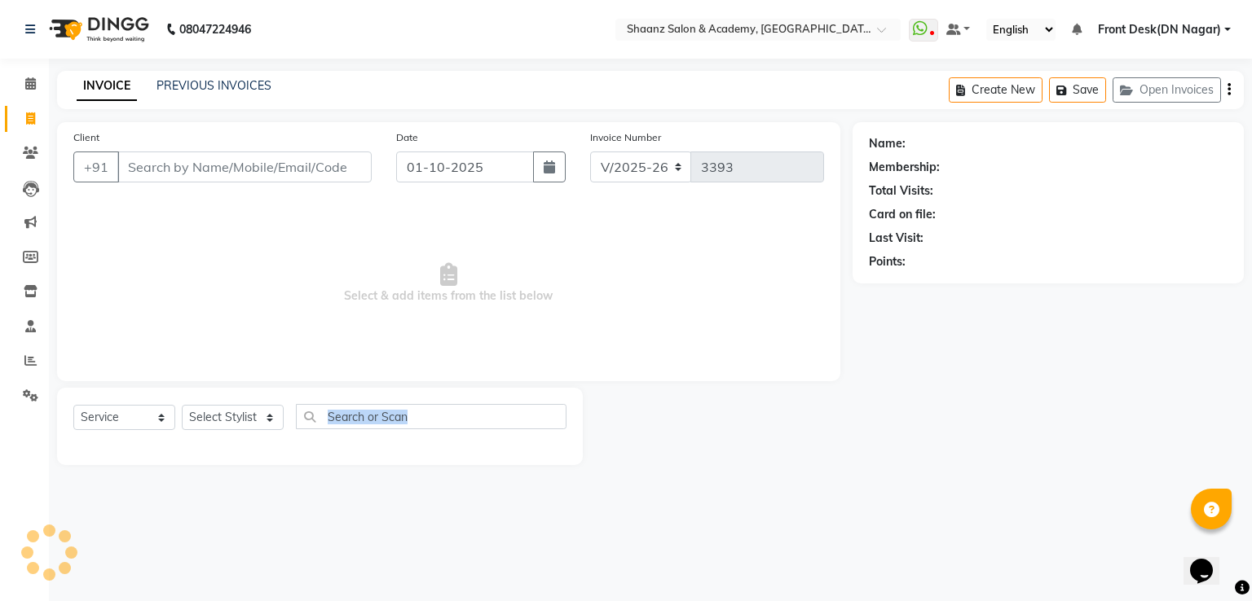
click at [536, 477] on main "INVOICE PREVIOUS INVOICES Create New Save Open Invoices Client +91 Date 01-10-2…" at bounding box center [650, 280] width 1203 height 419
click at [515, 478] on main "INVOICE PREVIOUS INVOICES Create New Save Open Invoices Client +91 Date 01-10-2…" at bounding box center [650, 280] width 1203 height 419
click at [513, 478] on main "INVOICE PREVIOUS INVOICES Create New Save Open Invoices Client +91 Date 01-10-2…" at bounding box center [650, 280] width 1203 height 419
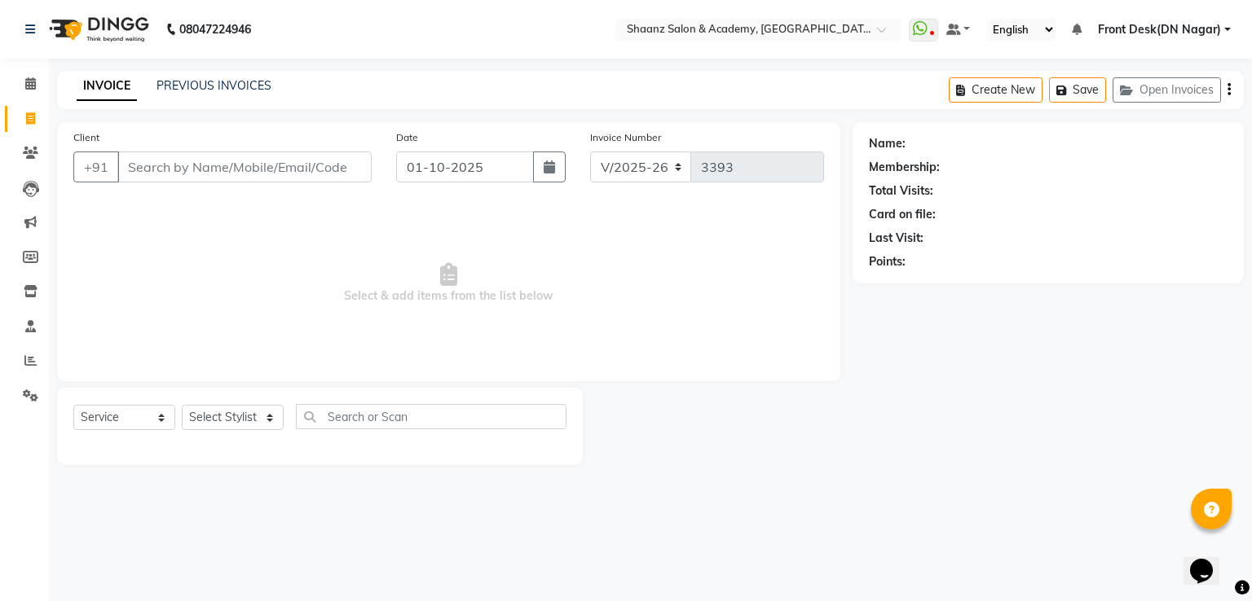
click at [500, 473] on main "INVOICE PREVIOUS INVOICES Create New Save Open Invoices Client +91 Date 01-10-2…" at bounding box center [650, 280] width 1203 height 419
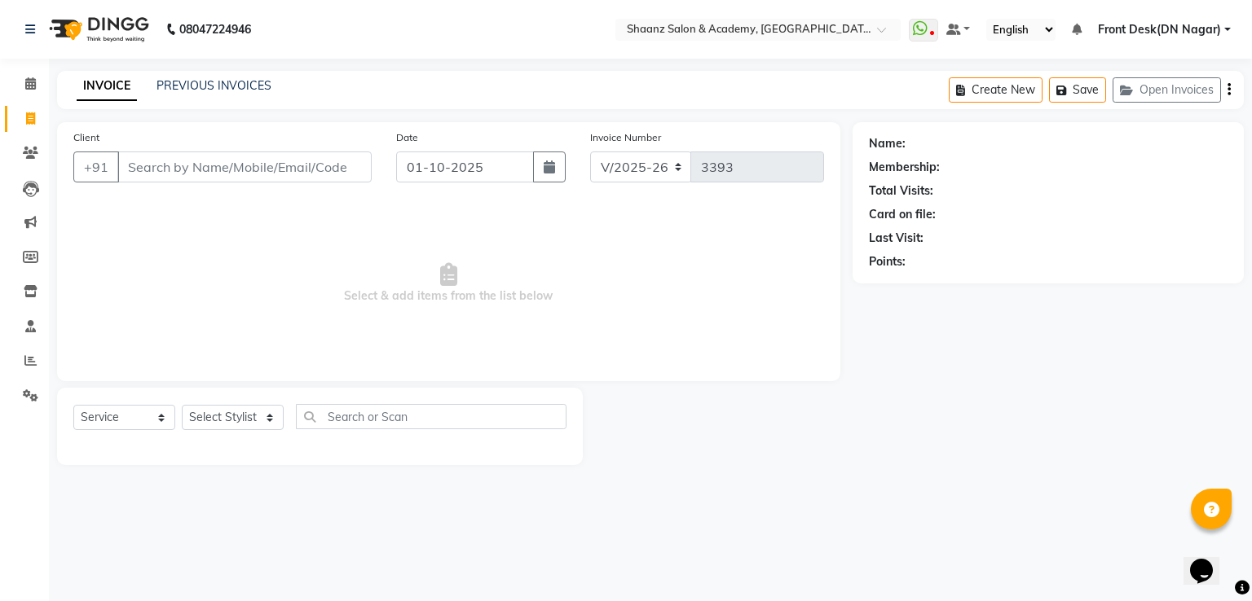
click at [500, 473] on main "INVOICE PREVIOUS INVOICES Create New Save Open Invoices Client +91 Date 01-10-2…" at bounding box center [650, 280] width 1203 height 419
click at [32, 144] on span at bounding box center [30, 153] width 29 height 19
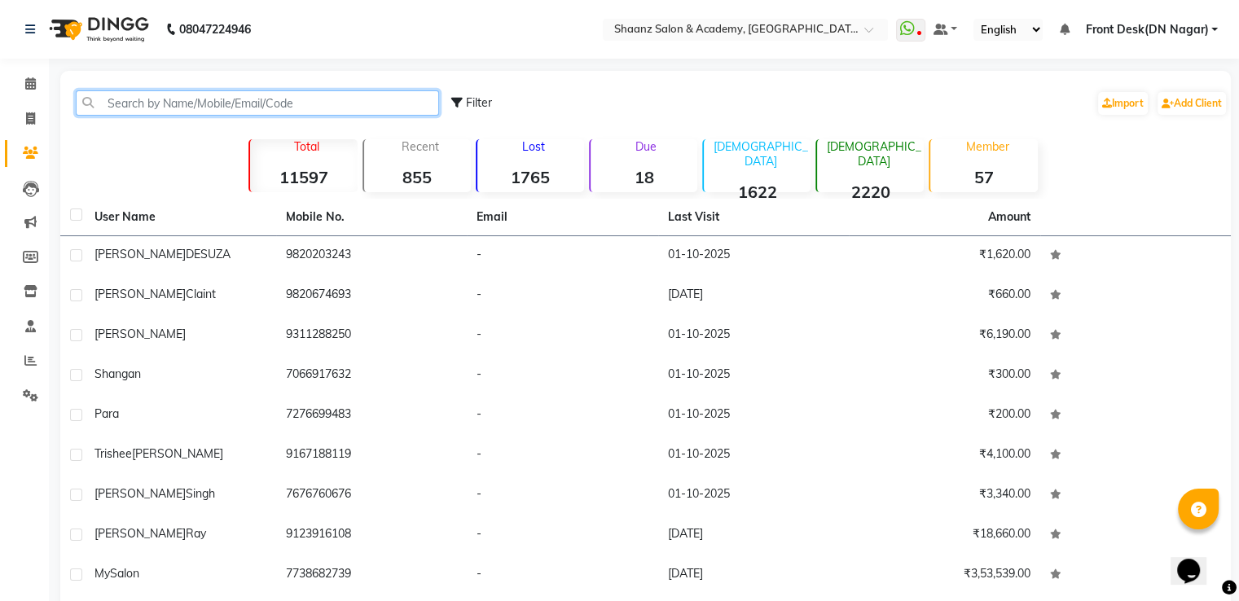
click at [163, 108] on input "text" at bounding box center [257, 102] width 363 height 25
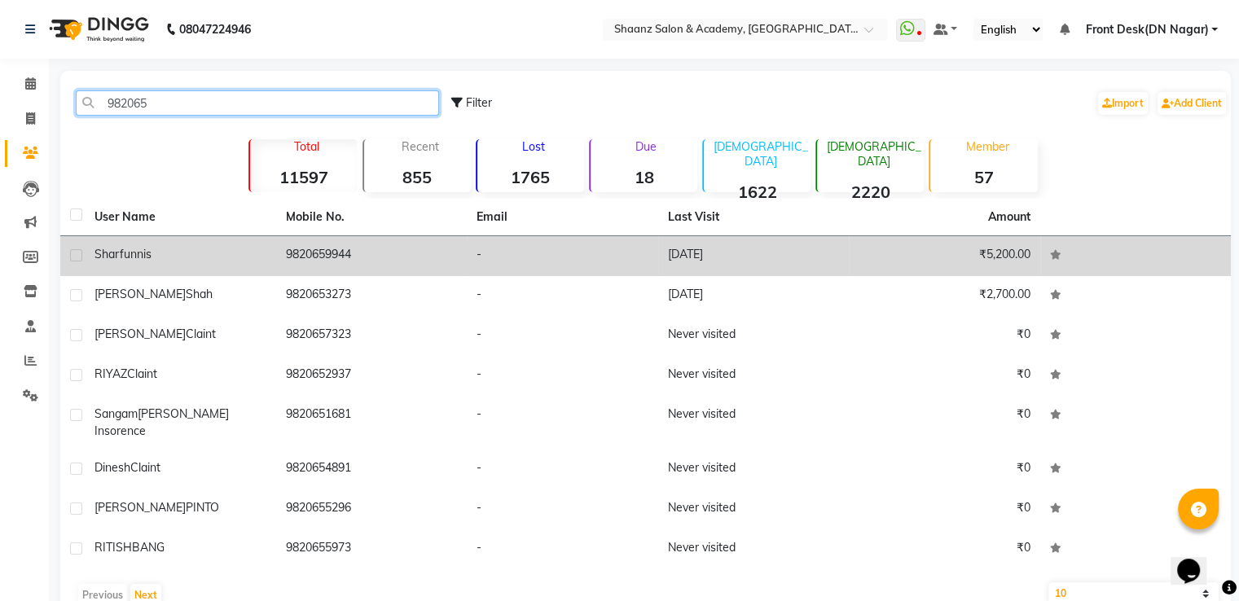
type input "982065"
click at [121, 260] on span "sharfunnis" at bounding box center [123, 254] width 57 height 15
